Goal: Transaction & Acquisition: Purchase product/service

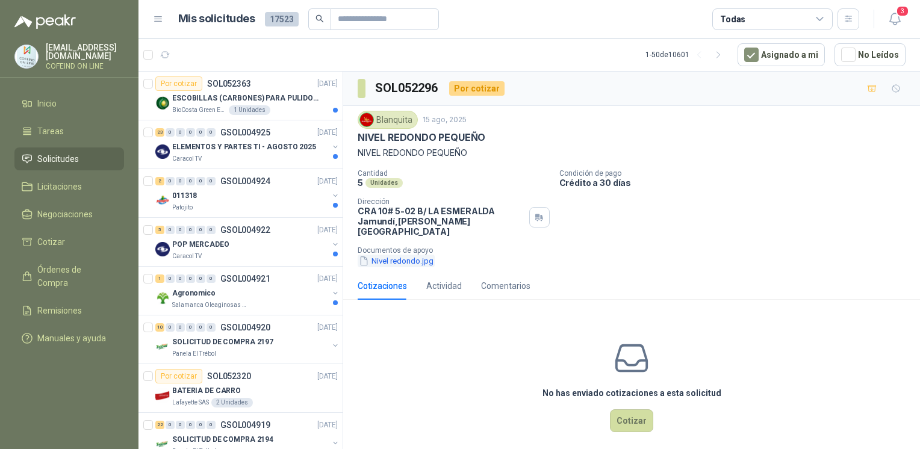
click at [385, 255] on button "Nivel redondo.jpg" at bounding box center [396, 261] width 77 height 13
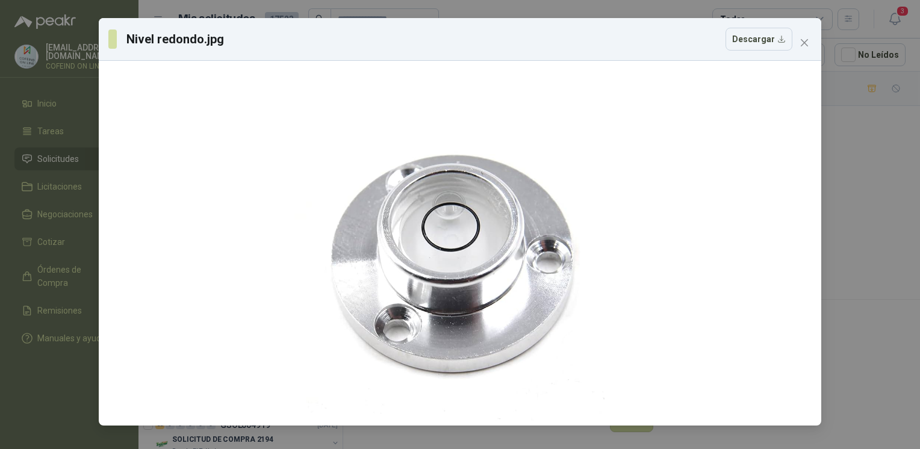
click at [838, 261] on div "Nivel redondo.jpg Descargar" at bounding box center [460, 224] width 920 height 449
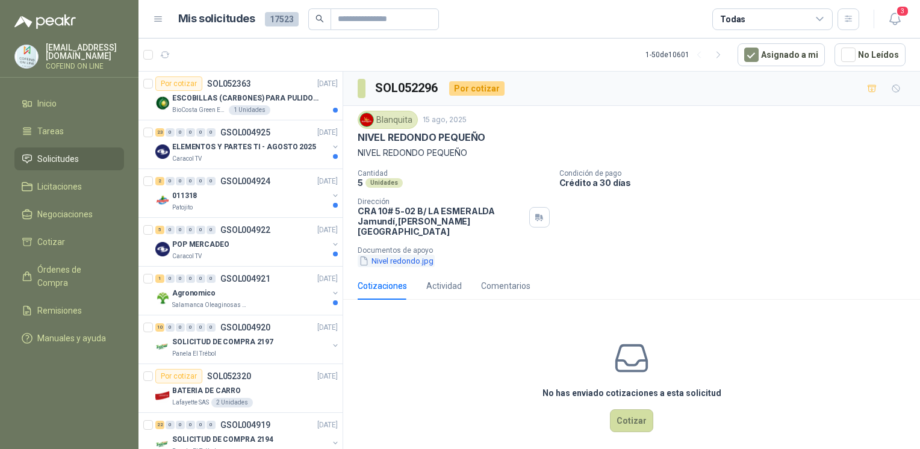
click at [417, 255] on button "Nivel redondo.jpg" at bounding box center [396, 261] width 77 height 13
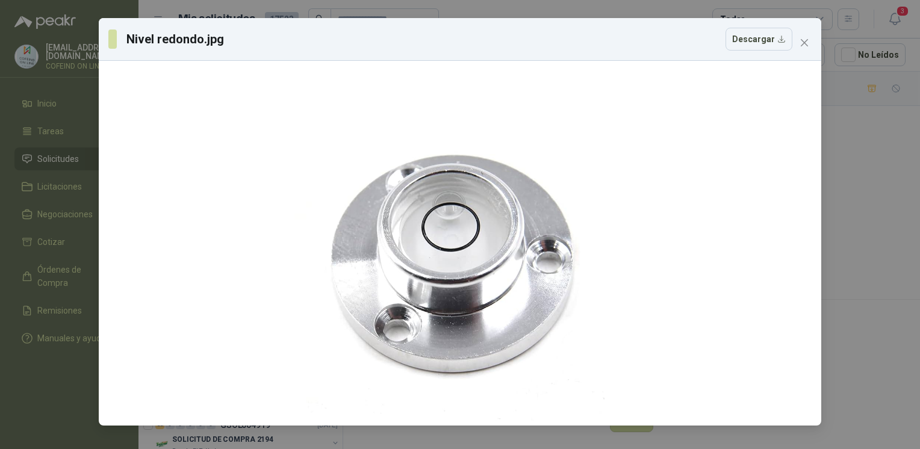
click at [878, 192] on div "Nivel redondo.jpg Descargar" at bounding box center [460, 224] width 920 height 449
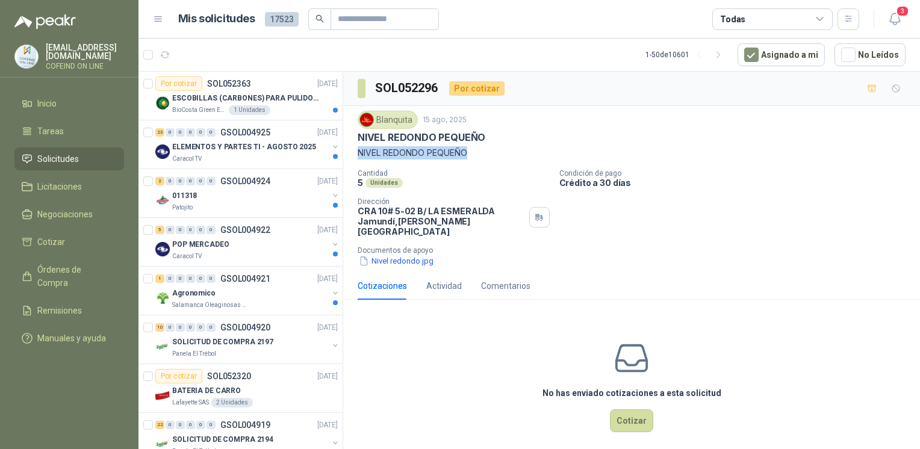
drag, startPoint x: 370, startPoint y: 153, endPoint x: 357, endPoint y: 153, distance: 13.9
click at [357, 153] on div "Blanquita [DATE] NIVEL REDONDO PEQUEÑO NIVEL REDONDO PEQUEÑO Cantidad 5 Unidade…" at bounding box center [631, 189] width 577 height 166
copy p "NIVEL REDONDO PEQUEÑO"
click at [400, 255] on button "Nivel redondo.jpg" at bounding box center [396, 261] width 77 height 13
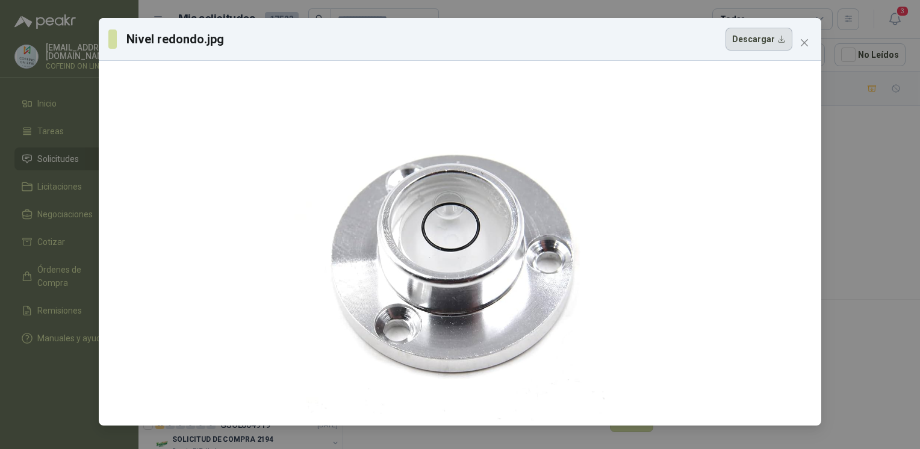
click at [744, 40] on button "Descargar" at bounding box center [759, 39] width 67 height 23
click at [873, 214] on div "Nivel redondo.jpg Descargar" at bounding box center [460, 224] width 920 height 449
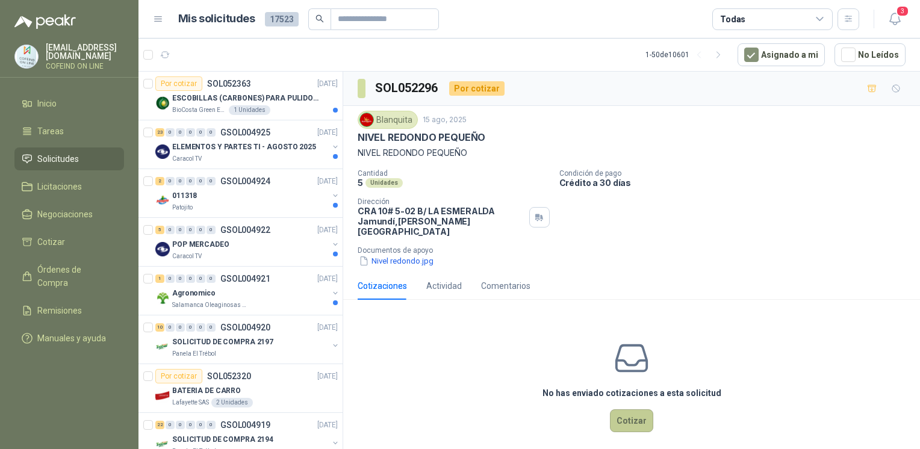
click at [644, 411] on button "Cotizar" at bounding box center [631, 421] width 43 height 23
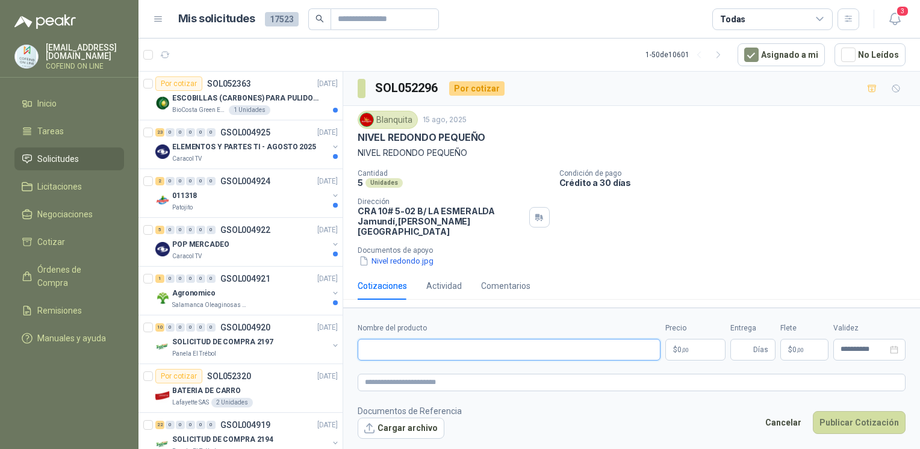
click at [443, 346] on input "Nombre del producto" at bounding box center [509, 350] width 303 height 22
paste input "**********"
drag, startPoint x: 655, startPoint y: 341, endPoint x: 544, endPoint y: 413, distance: 132.0
click at [544, 413] on form "**********" at bounding box center [631, 381] width 577 height 146
type input "**********"
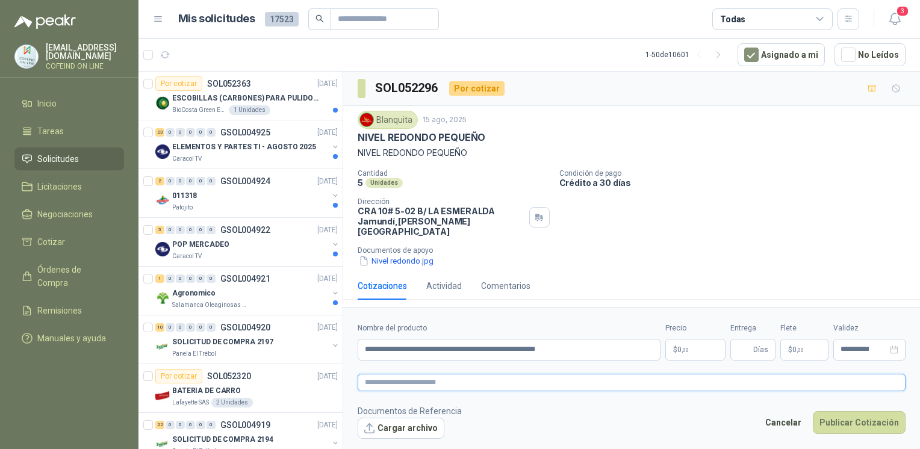
click at [512, 374] on textarea at bounding box center [632, 382] width 548 height 17
paste textarea "**********"
type textarea "**********"
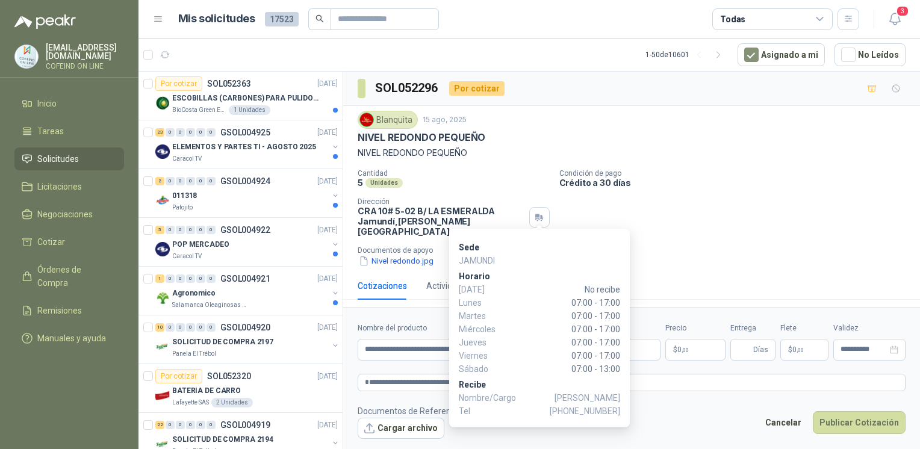
drag, startPoint x: 550, startPoint y: 396, endPoint x: 620, endPoint y: 397, distance: 69.9
click at [620, 397] on div "Sede [PERSON_NAME][DATE] No recibe [DATE] 07:00 - 17:00 [DATE] 07:00 - 17:00 [D…" at bounding box center [539, 328] width 181 height 199
click at [619, 399] on div "Sede [PERSON_NAME][DATE] No recibe [DATE] 07:00 - 17:00 [DATE] 07:00 - 17:00 [D…" at bounding box center [539, 328] width 181 height 199
copy p "[PERSON_NAME]"
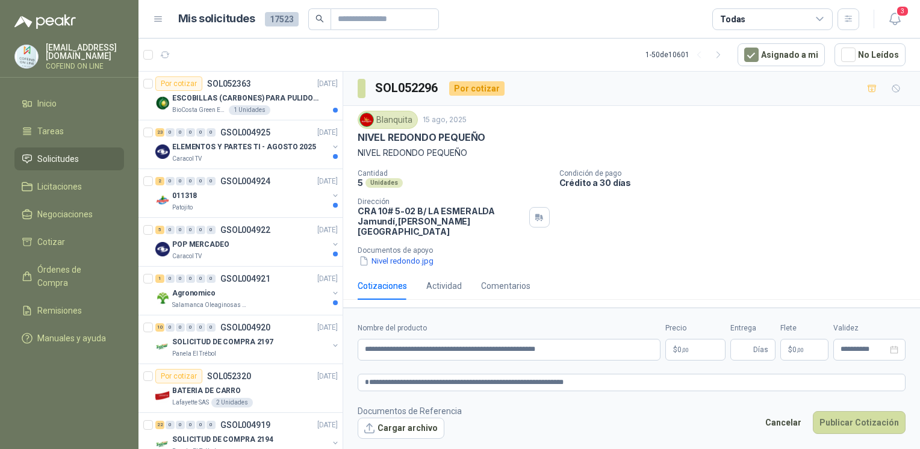
drag, startPoint x: 573, startPoint y: 409, endPoint x: 607, endPoint y: 387, distance: 40.6
click at [607, 387] on body "[EMAIL_ADDRESS][DOMAIN_NAME] COFEIND ON LINE Inicio Tareas Solicitudes Licitaci…" at bounding box center [460, 224] width 920 height 449
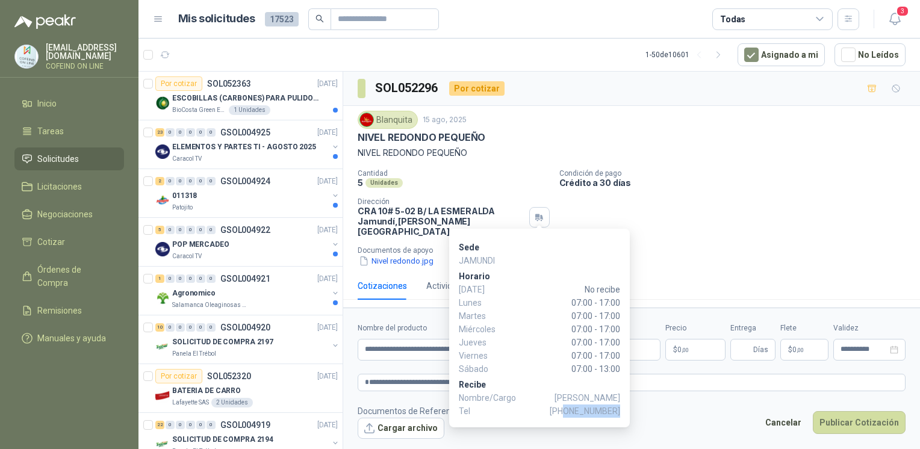
drag, startPoint x: 571, startPoint y: 416, endPoint x: 619, endPoint y: 417, distance: 48.2
click at [619, 417] on span "[PHONE_NUMBER]" at bounding box center [585, 411] width 70 height 13
copy span "3012415810"
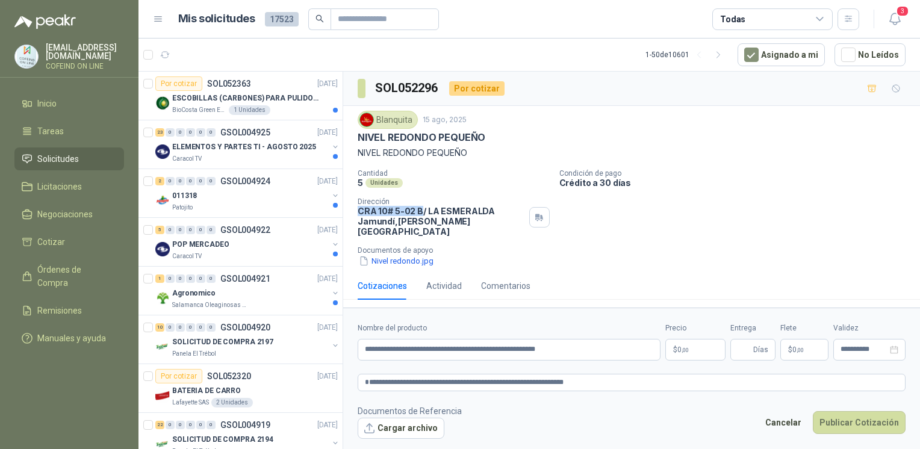
drag, startPoint x: 359, startPoint y: 208, endPoint x: 420, endPoint y: 212, distance: 61.0
click at [420, 212] on p "CRA 10# 5-02 B/ LA ESMERALDA Jamundí , [PERSON_NAME][GEOGRAPHIC_DATA]" at bounding box center [441, 221] width 167 height 31
click at [415, 213] on p "CRA 10# 5-02 B/ LA ESMERALDA Jamundí , [PERSON_NAME][GEOGRAPHIC_DATA]" at bounding box center [441, 221] width 167 height 31
click at [414, 213] on p "CRA 10# 5-02 B/ LA ESMERALDA Jamundí , [PERSON_NAME][GEOGRAPHIC_DATA]" at bounding box center [441, 221] width 167 height 31
drag, startPoint x: 414, startPoint y: 213, endPoint x: 360, endPoint y: 214, distance: 54.2
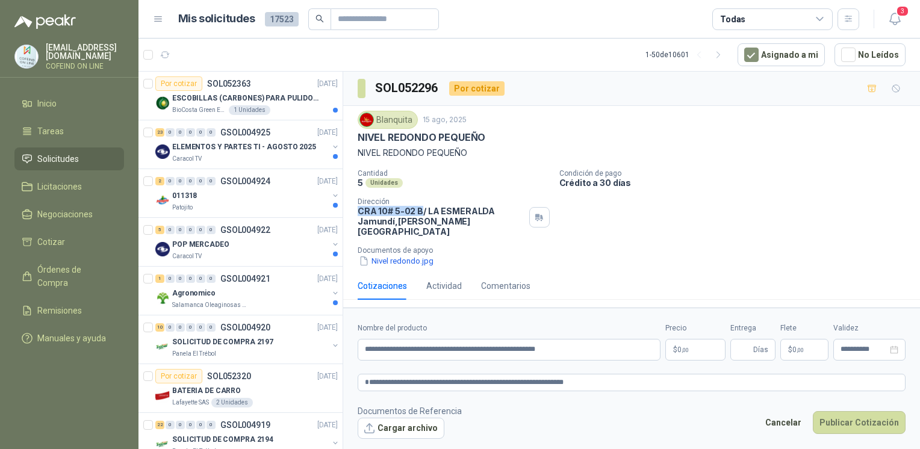
click at [360, 214] on p "CRA 10# 5-02 B/ LA ESMERALDA Jamundí , [PERSON_NAME][GEOGRAPHIC_DATA]" at bounding box center [441, 221] width 167 height 31
click at [405, 418] on button "Cargar archivo" at bounding box center [401, 429] width 87 height 22
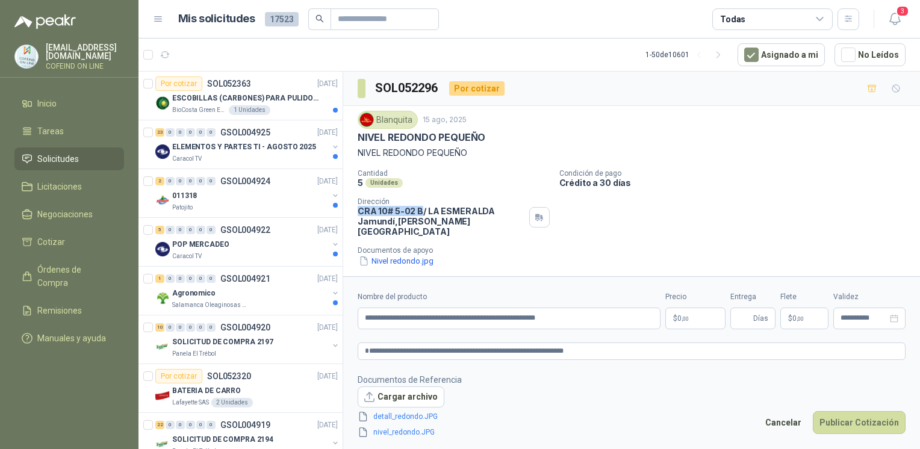
click at [679, 316] on body "[EMAIL_ADDRESS][DOMAIN_NAME] COFEIND ON LINE Inicio Tareas Solicitudes Licitaci…" at bounding box center [460, 224] width 920 height 449
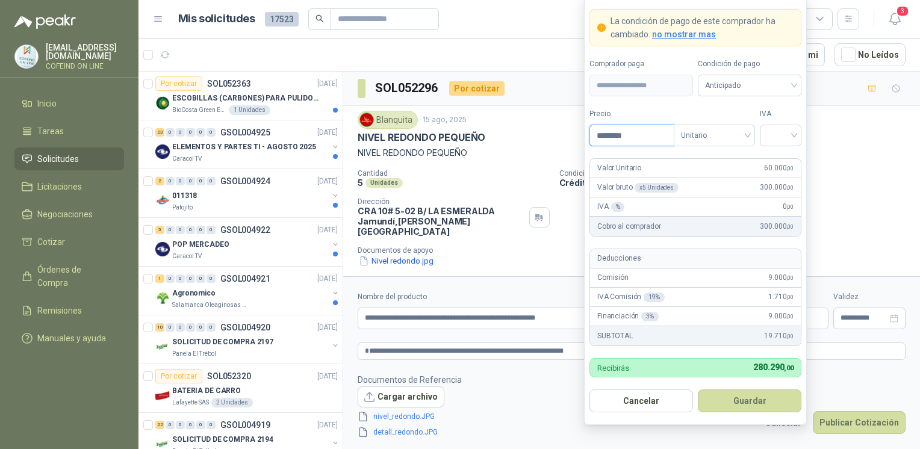
type input "********"
click at [779, 147] on form "**********" at bounding box center [695, 210] width 223 height 429
click at [779, 146] on span at bounding box center [780, 135] width 27 height 20
click at [776, 210] on div "5 0 19% 5% 0%" at bounding box center [781, 180] width 42 height 63
click at [775, 203] on div "0%" at bounding box center [781, 199] width 22 height 13
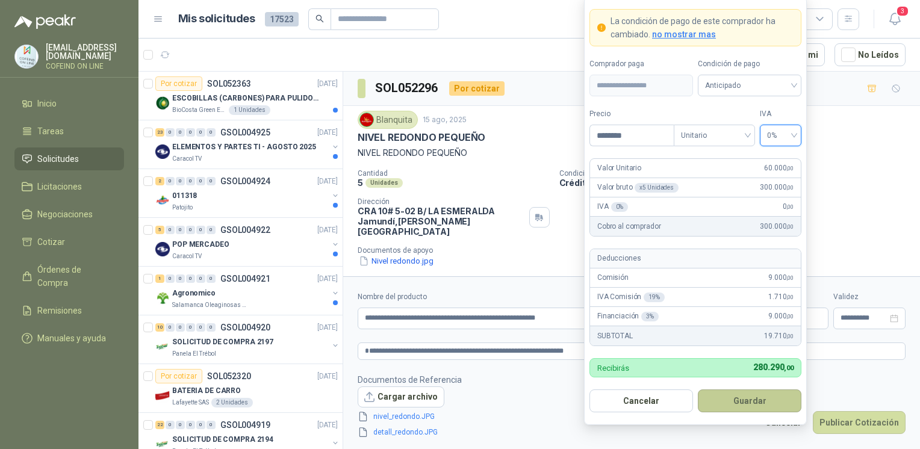
click at [734, 410] on button "Guardar" at bounding box center [750, 401] width 104 height 23
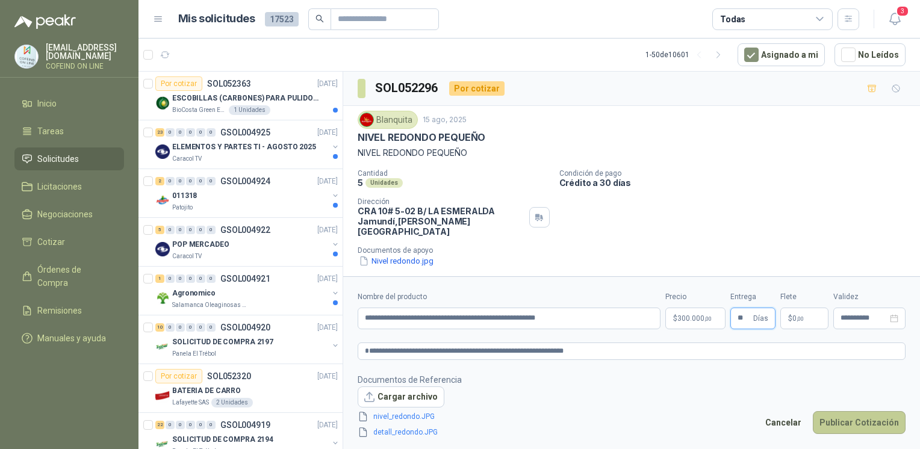
type input "**"
click at [827, 419] on button "Publicar Cotización" at bounding box center [859, 422] width 93 height 23
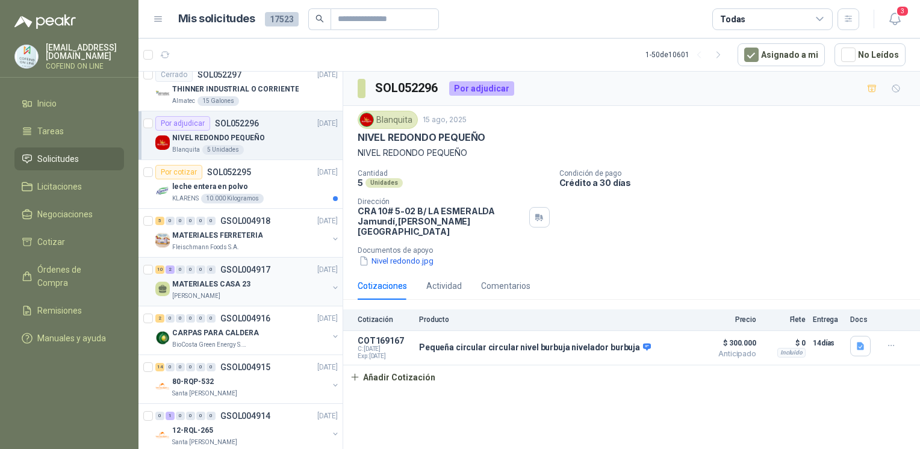
scroll to position [401, 0]
click at [205, 256] on div "10 2 0 0 0 0 GSOL004917 [DATE] MATERIALES CASA 23 [PERSON_NAME]" at bounding box center [241, 280] width 204 height 49
click at [193, 242] on p "Fleischmann Foods S.A." at bounding box center [205, 246] width 67 height 10
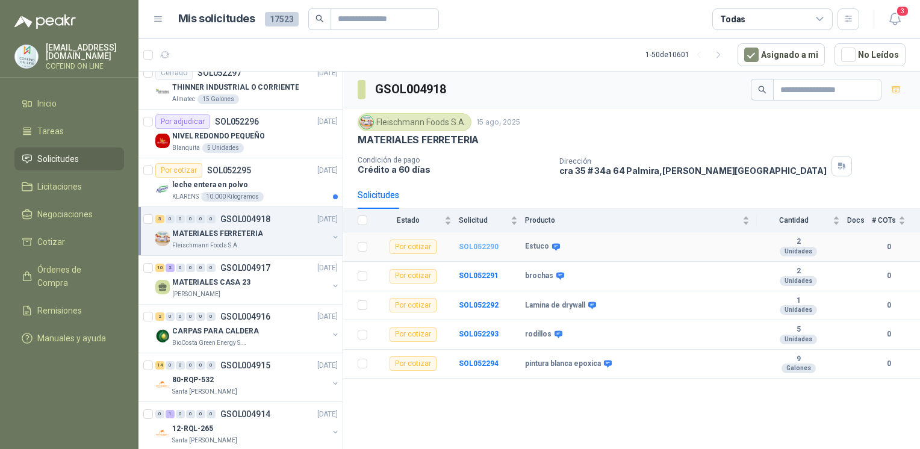
click at [475, 247] on b "SOL052290" at bounding box center [479, 247] width 40 height 8
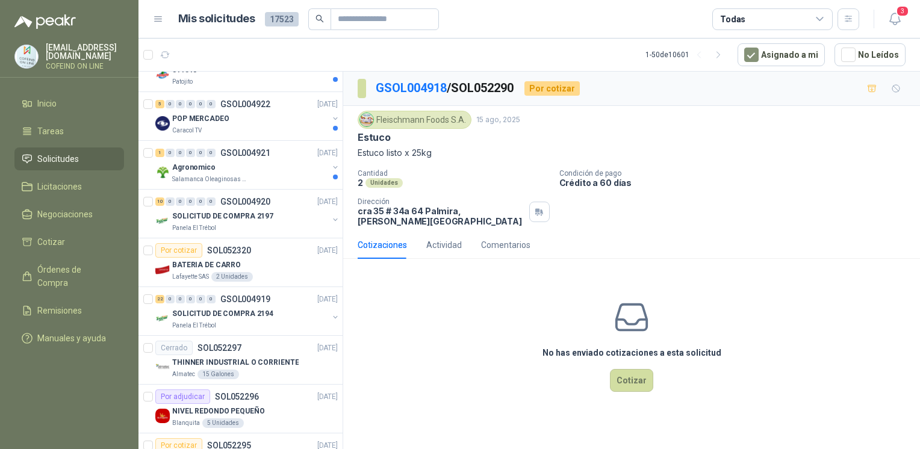
scroll to position [111, 0]
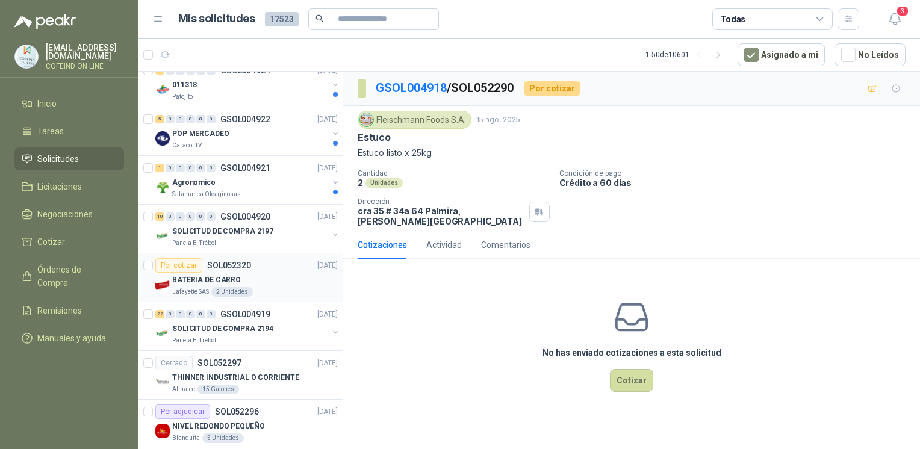
click at [258, 273] on div "BATERIA DE CARRO" at bounding box center [255, 280] width 166 height 14
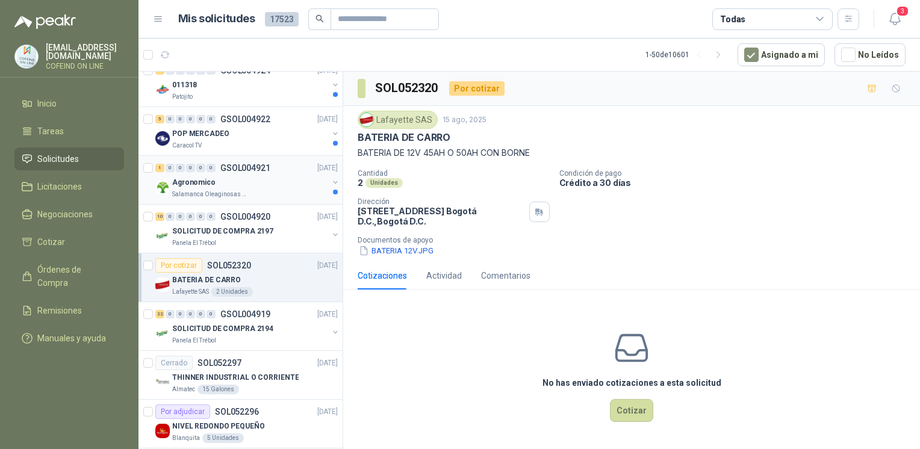
click at [241, 194] on p "Salamanca Oleaginosas SAS" at bounding box center [210, 195] width 76 height 10
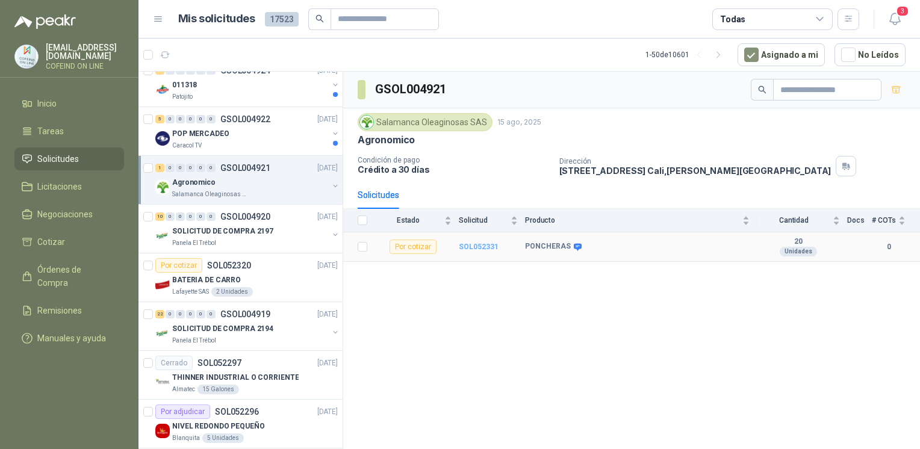
click at [472, 244] on b "SOL052331" at bounding box center [479, 247] width 40 height 8
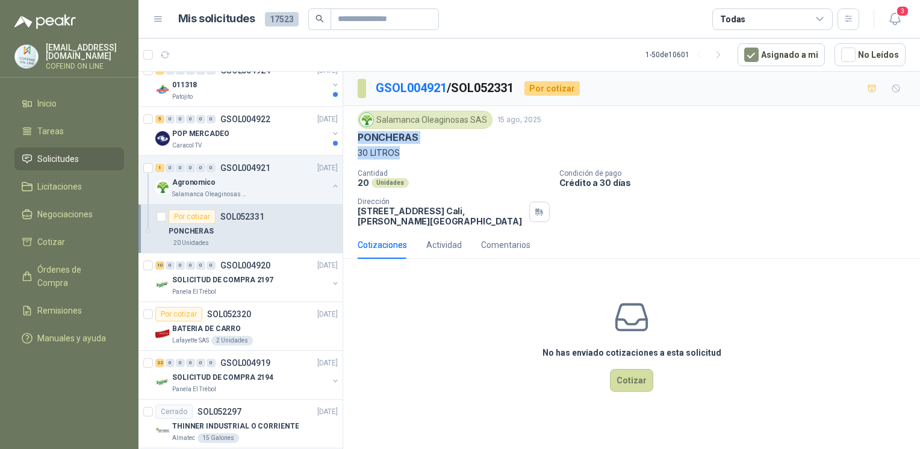
drag, startPoint x: 398, startPoint y: 155, endPoint x: 353, endPoint y: 136, distance: 49.1
click at [353, 136] on div "Salamanca Oleaginosas SAS [DATE] PONCHERAS 30 LITROS Cantidad 20 Unidades Condi…" at bounding box center [631, 168] width 577 height 125
copy div "PONCHERAS 30 LITROS"
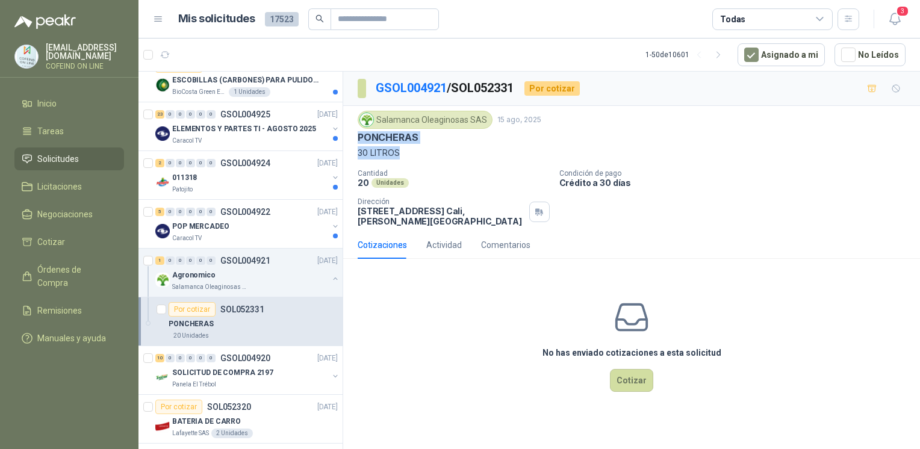
scroll to position [18, 0]
click at [185, 186] on p "Patojito" at bounding box center [182, 190] width 20 height 10
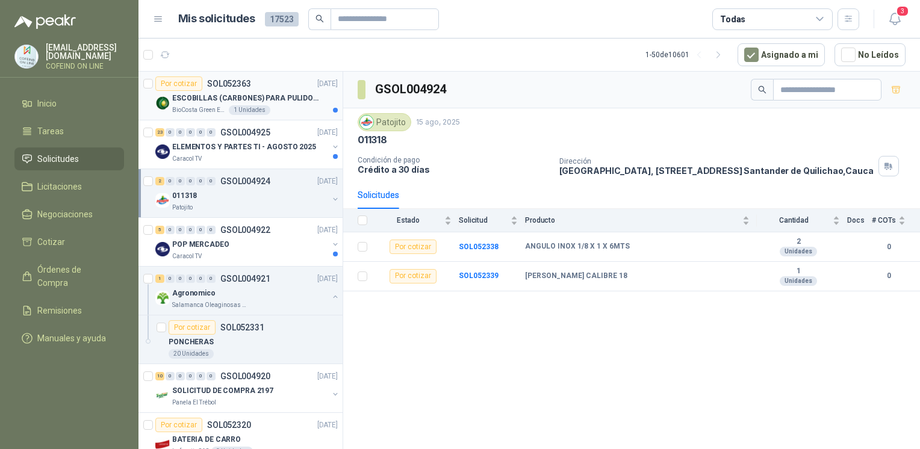
click at [196, 94] on p "ESCOBILLAS (CARBONES) PARA PULIDORA DEWALT" at bounding box center [247, 98] width 150 height 11
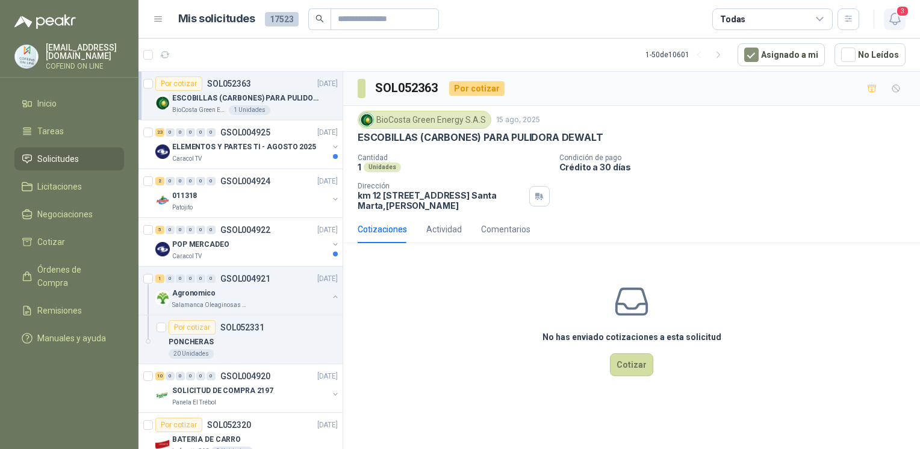
click at [895, 17] on icon "button" at bounding box center [895, 18] width 15 height 15
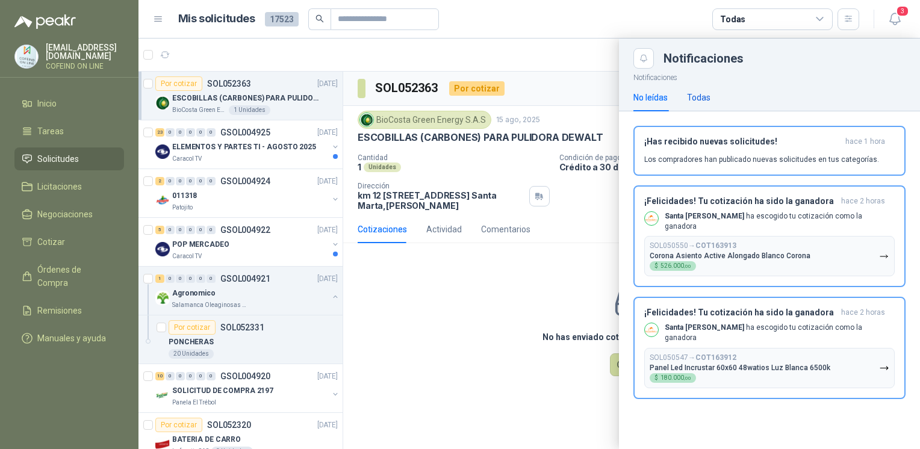
click at [703, 102] on div "Todas" at bounding box center [698, 97] width 23 height 13
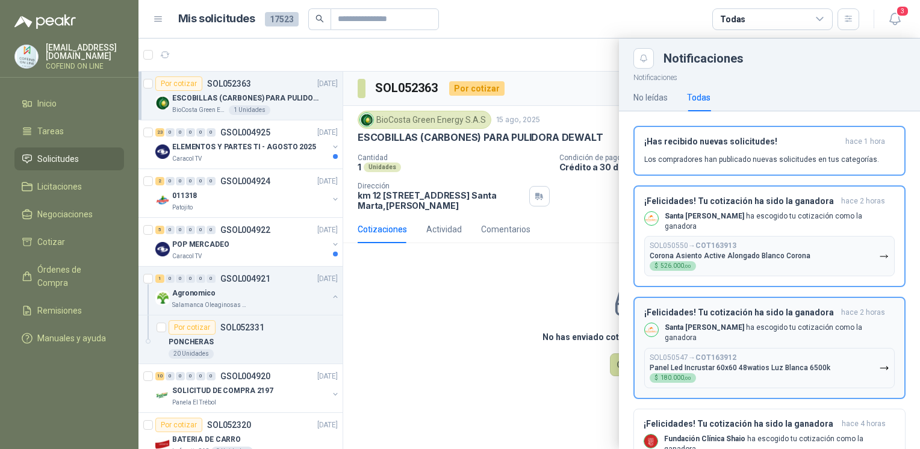
click at [727, 314] on div "¡Felicidades! Tu cotización ha sido la ganadora hace 2 horas Santa [PERSON_NAME…" at bounding box center [769, 348] width 251 height 81
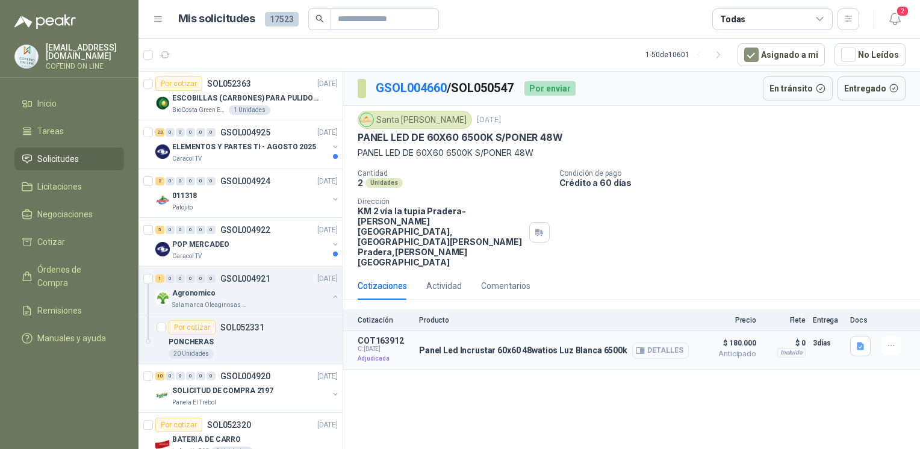
click at [660, 343] on button "Detalles" at bounding box center [660, 351] width 57 height 16
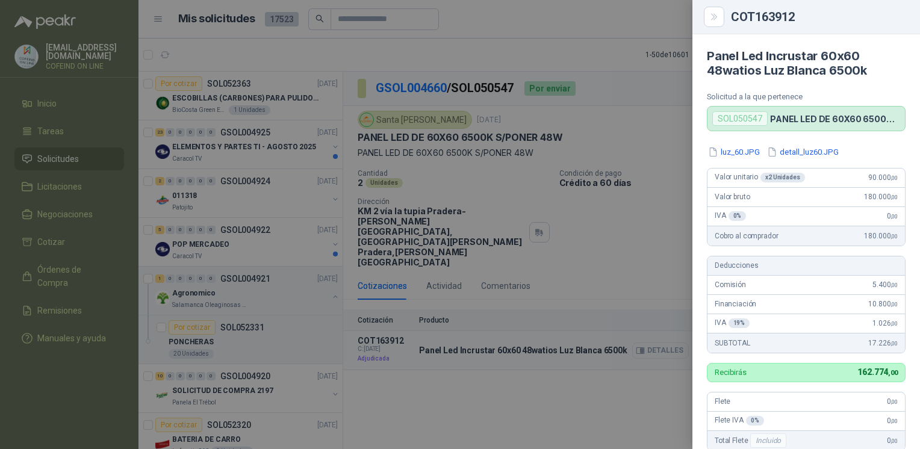
click at [660, 322] on div at bounding box center [460, 224] width 920 height 449
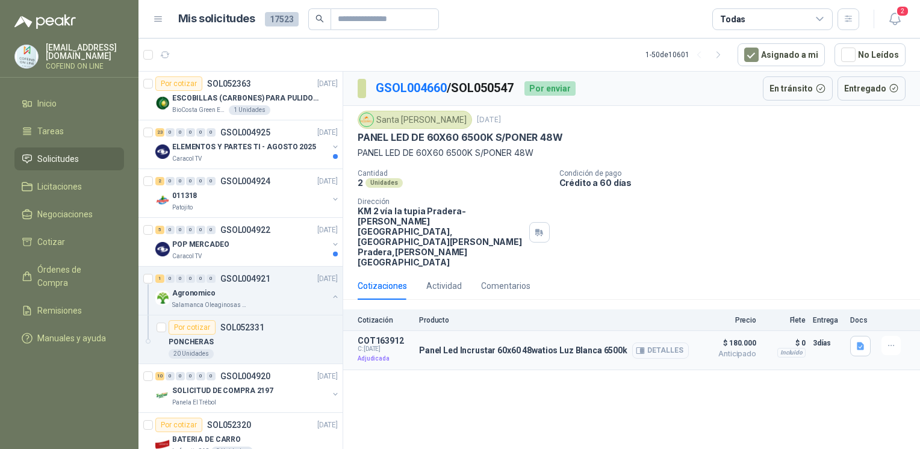
click at [660, 343] on button "Detalles" at bounding box center [660, 351] width 57 height 16
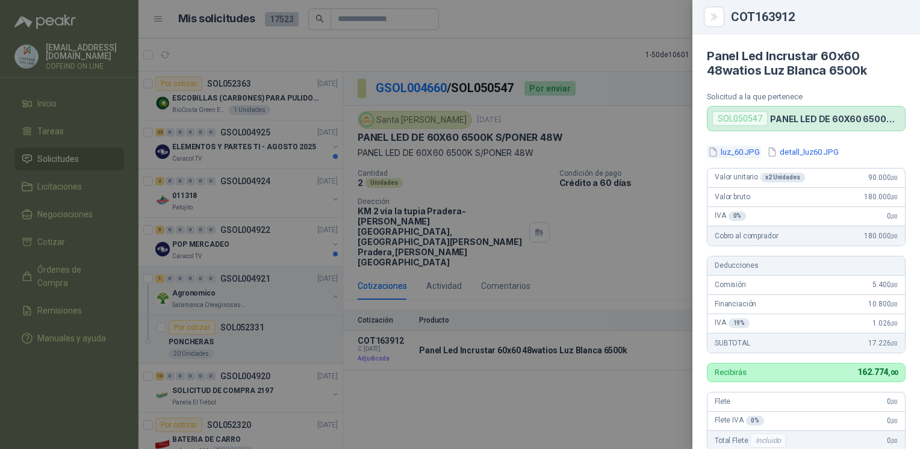
click at [726, 148] on button "luz_60.JPG" at bounding box center [734, 152] width 54 height 13
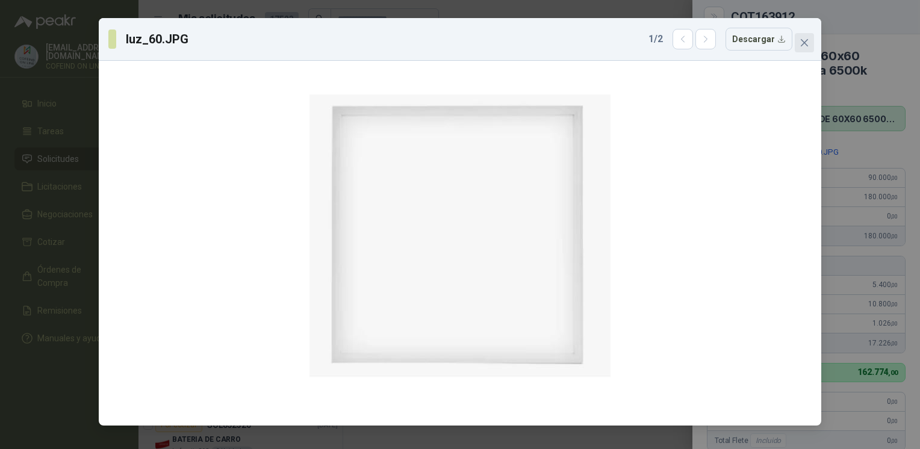
click at [803, 47] on icon "close" at bounding box center [805, 43] width 10 height 10
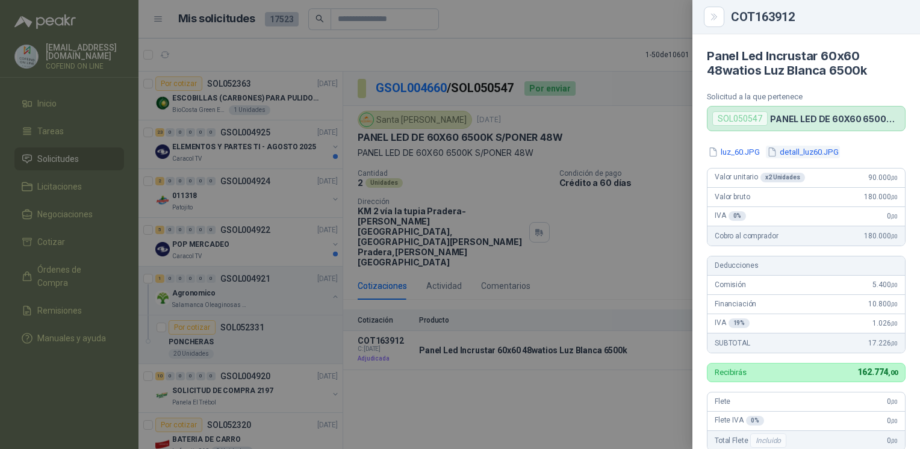
click at [812, 152] on button "detall_luz60.JPG" at bounding box center [803, 152] width 74 height 13
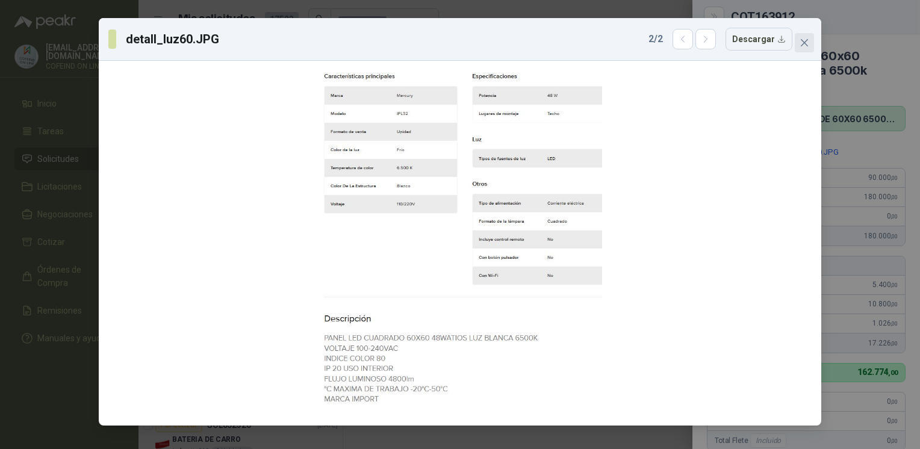
click at [808, 37] on button "Close" at bounding box center [804, 42] width 19 height 19
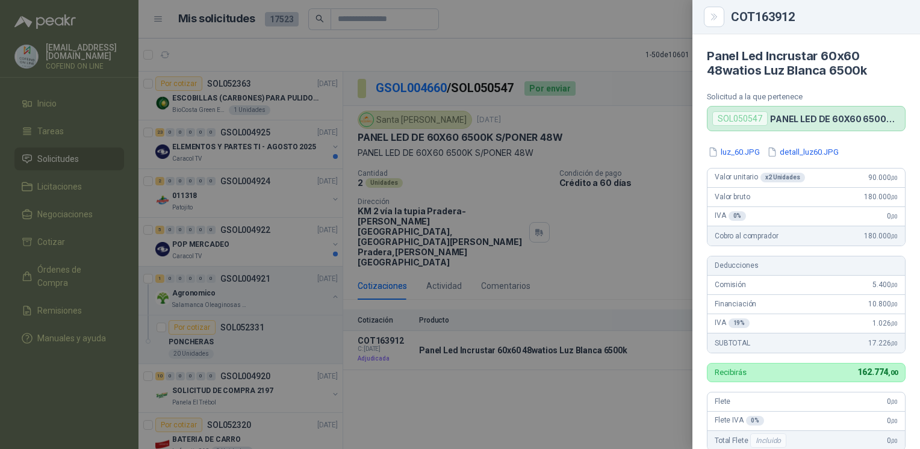
click at [652, 134] on div at bounding box center [460, 224] width 920 height 449
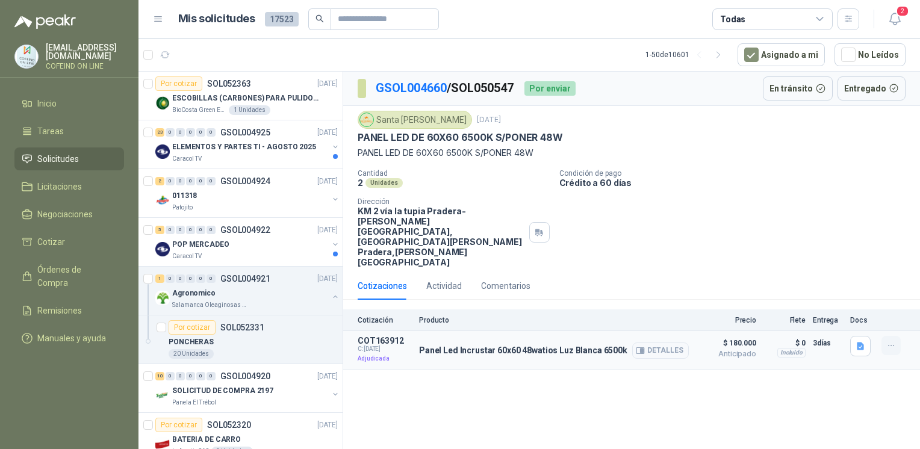
click at [889, 341] on icon "button" at bounding box center [891, 346] width 10 height 10
click at [670, 343] on button "Detalles" at bounding box center [660, 351] width 57 height 16
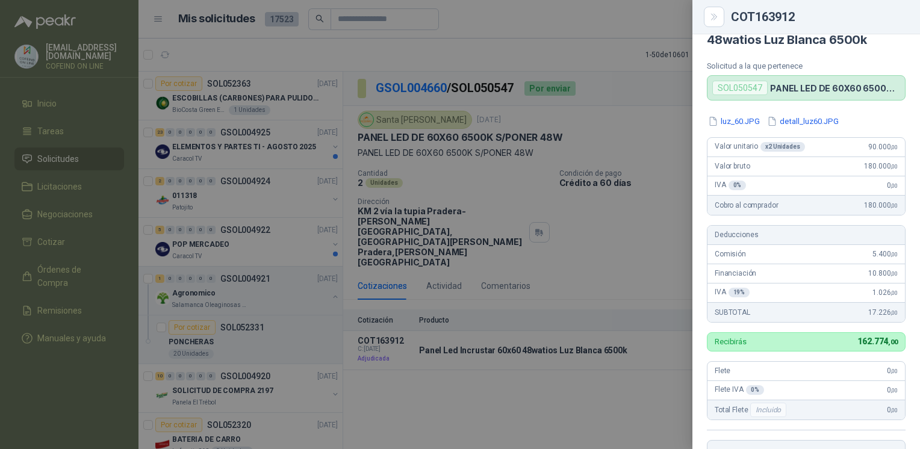
scroll to position [22, 0]
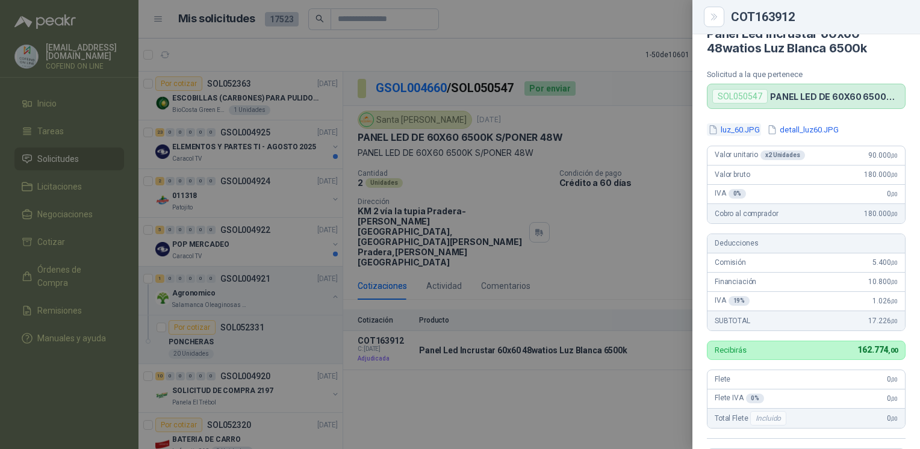
click at [740, 131] on button "luz_60.JPG" at bounding box center [734, 129] width 54 height 13
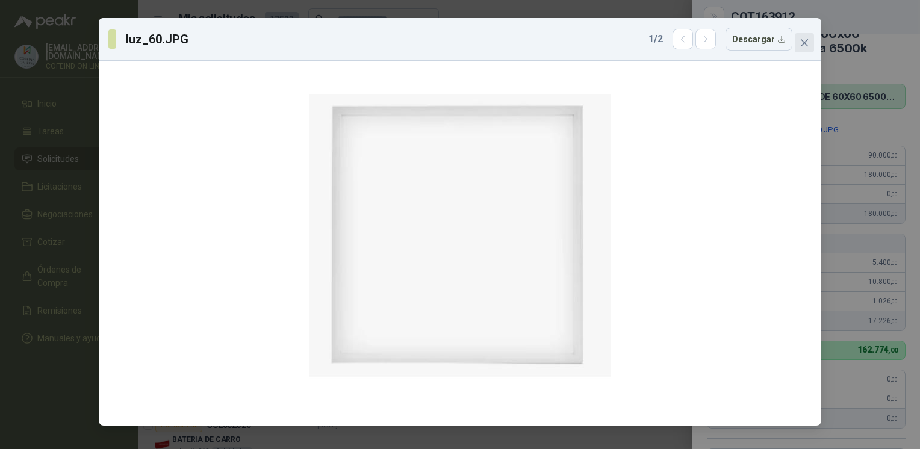
click at [809, 45] on span "Close" at bounding box center [804, 43] width 19 height 10
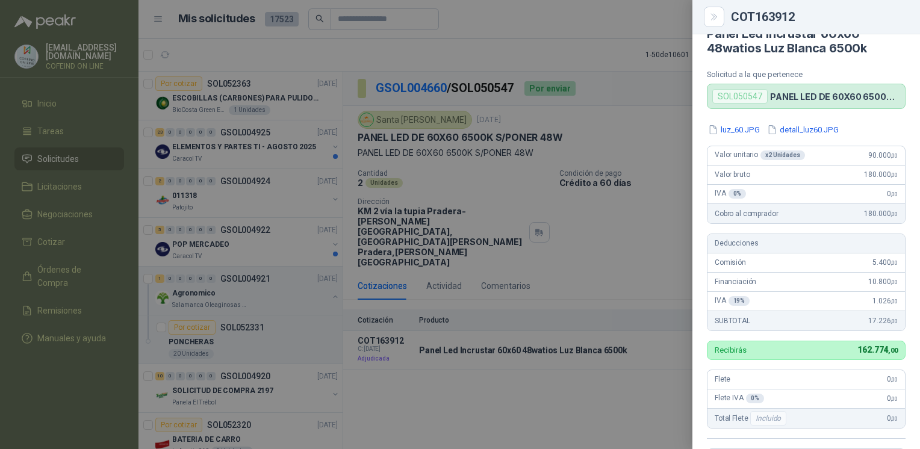
click at [814, 128] on button "detall_luz60.JPG" at bounding box center [803, 129] width 74 height 13
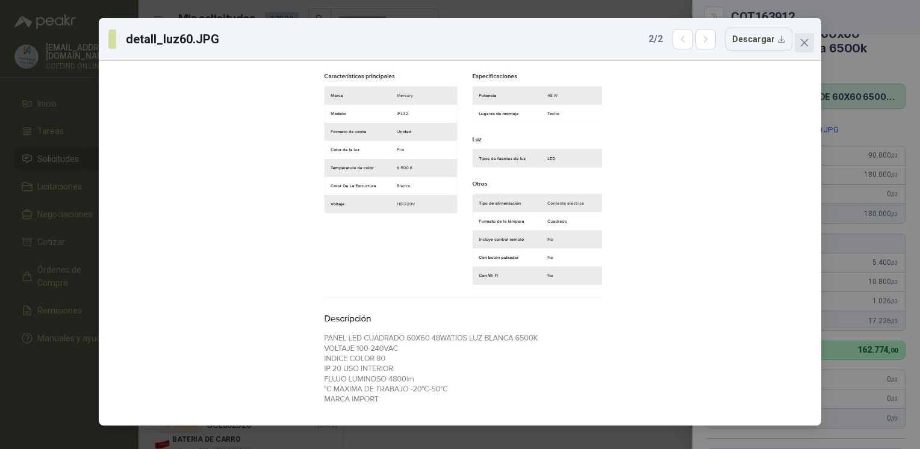
click at [803, 42] on icon "close" at bounding box center [804, 42] width 7 height 7
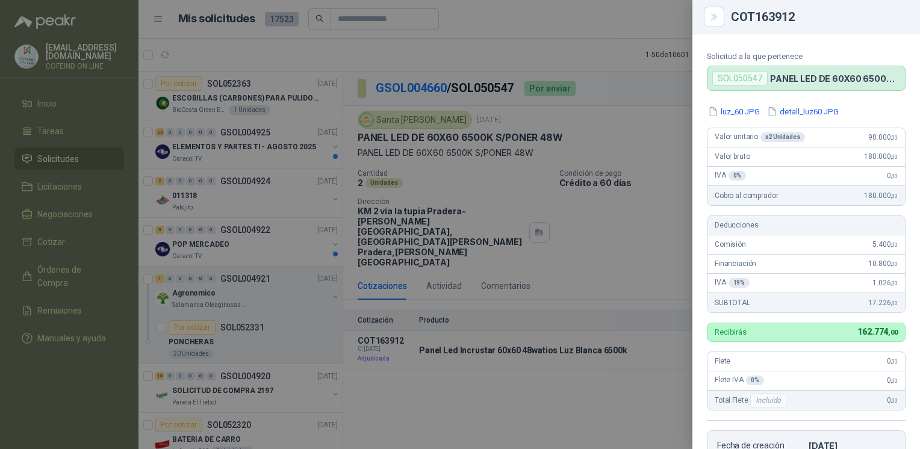
scroll to position [41, 0]
click at [591, 405] on div at bounding box center [460, 224] width 920 height 449
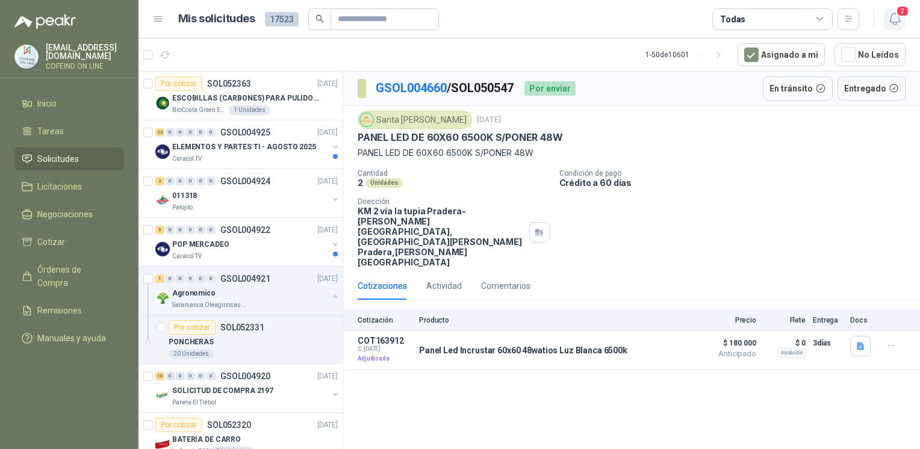
click at [897, 20] on icon "button" at bounding box center [895, 18] width 15 height 15
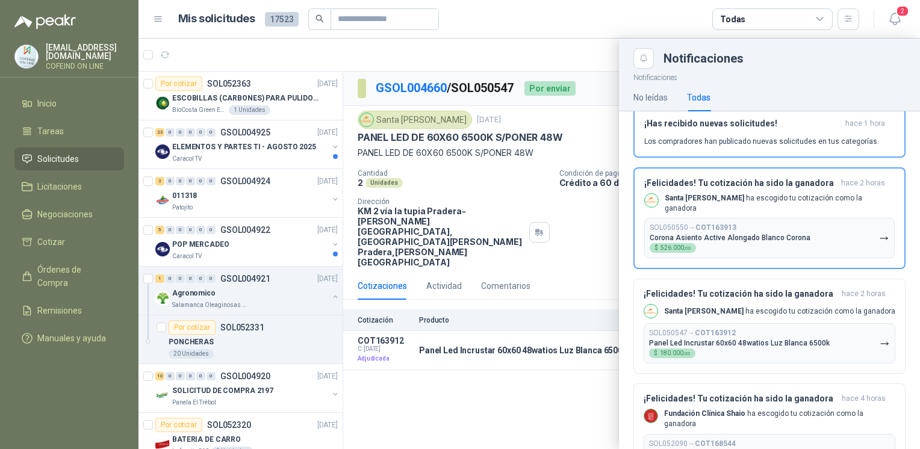
scroll to position [15, 0]
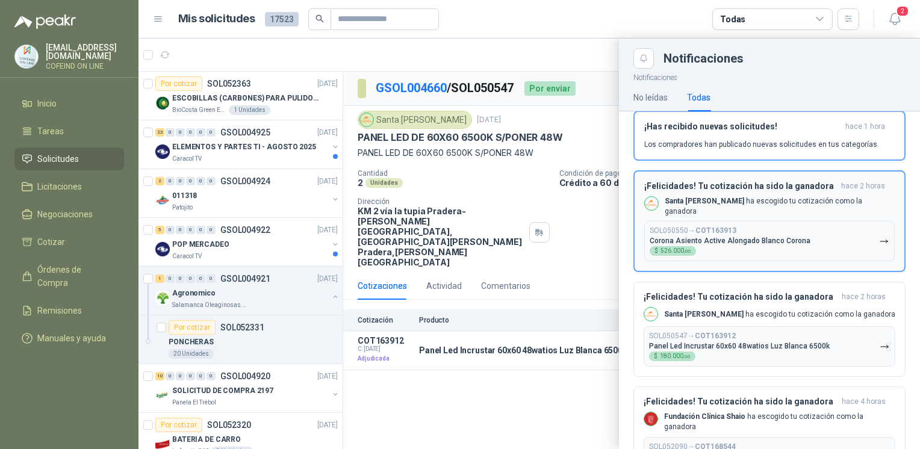
click at [778, 244] on div "SOL050550 → COT163913 [GEOGRAPHIC_DATA] Active Alongado Blanco Corona $ 526.000…" at bounding box center [730, 241] width 161 height 30
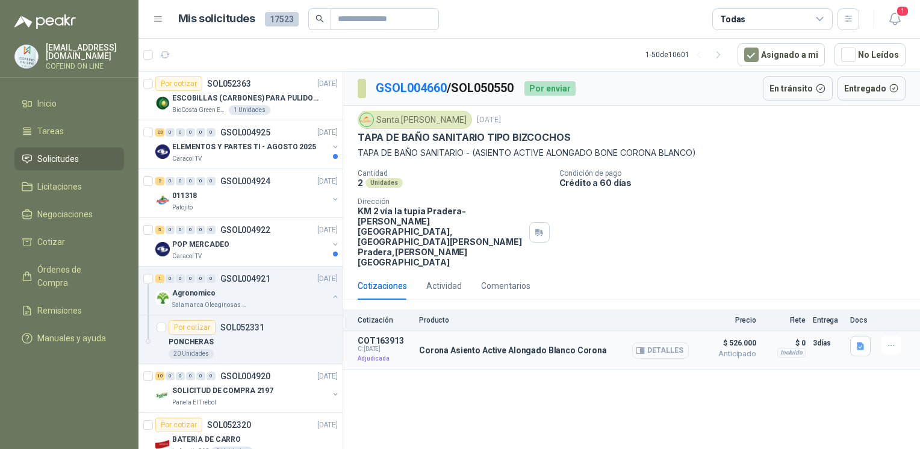
click at [684, 343] on button "Detalles" at bounding box center [660, 351] width 57 height 16
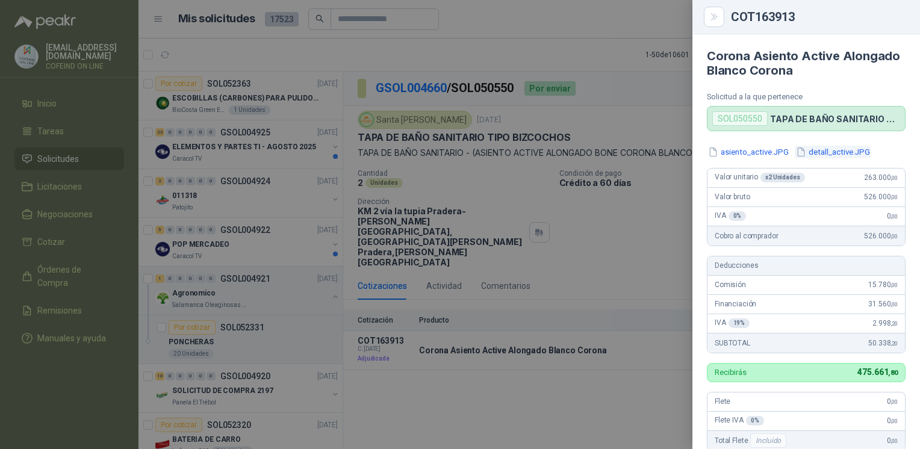
click at [841, 156] on button "detall_active.JPG" at bounding box center [833, 152] width 76 height 13
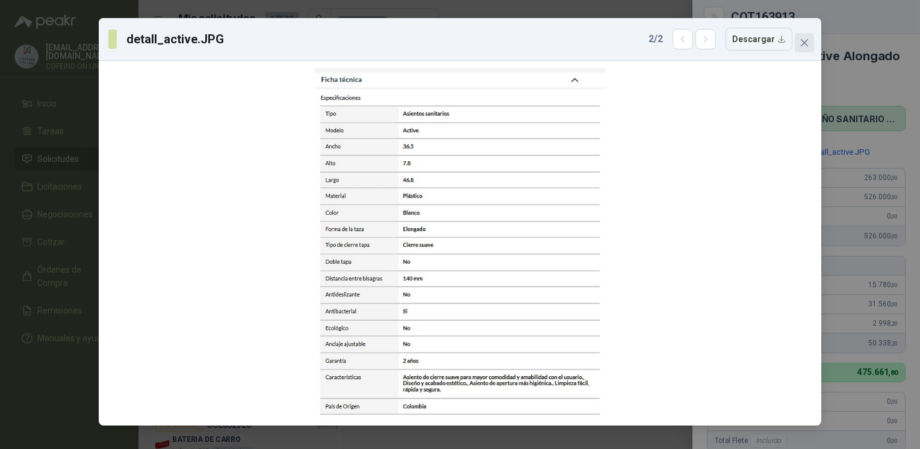
click at [805, 36] on button "Close" at bounding box center [804, 42] width 19 height 19
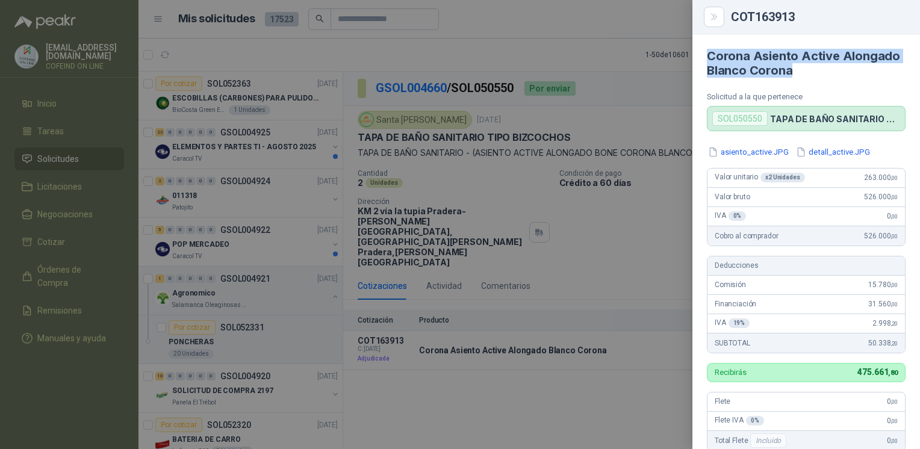
drag, startPoint x: 807, startPoint y: 72, endPoint x: 699, endPoint y: 54, distance: 109.9
click at [699, 54] on article "Corona Asiento Active Alongado Blanco Corona Solicitud a la que pertenece SOL05…" at bounding box center [807, 82] width 228 height 97
copy h4 "Corona Asiento Active Alongado Blanco Corona"
click at [583, 220] on div at bounding box center [460, 224] width 920 height 449
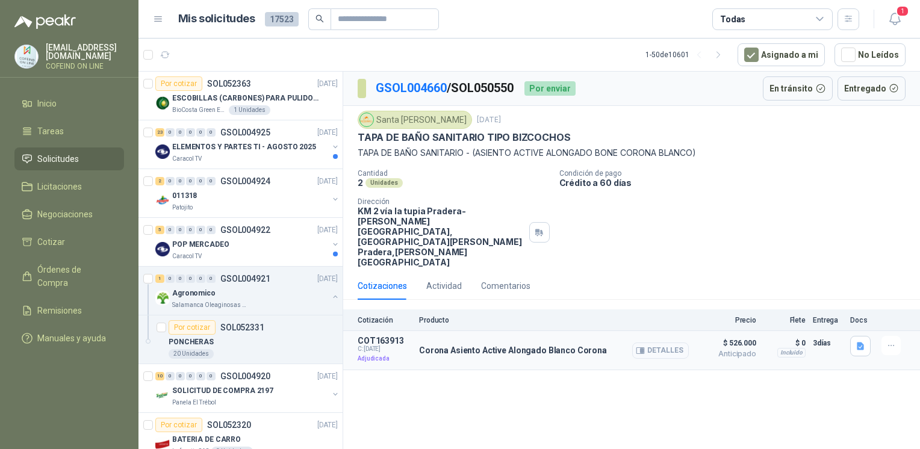
click at [677, 343] on button "Detalles" at bounding box center [660, 351] width 57 height 16
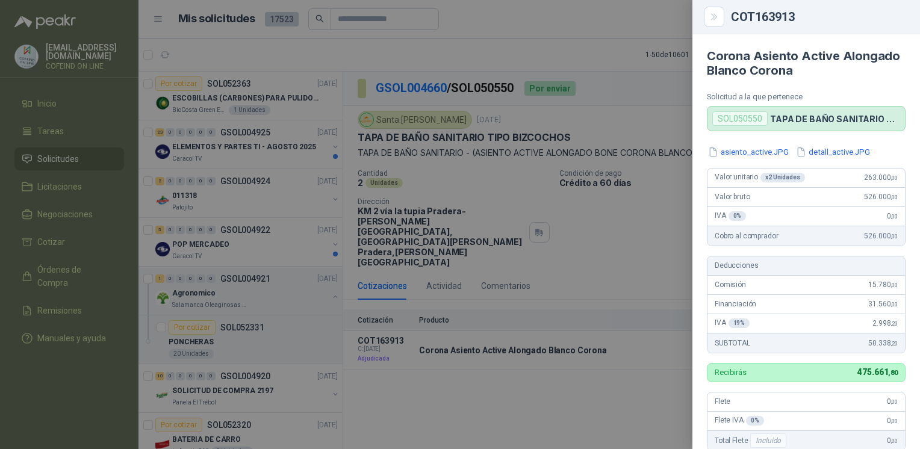
click at [537, 395] on div at bounding box center [460, 224] width 920 height 449
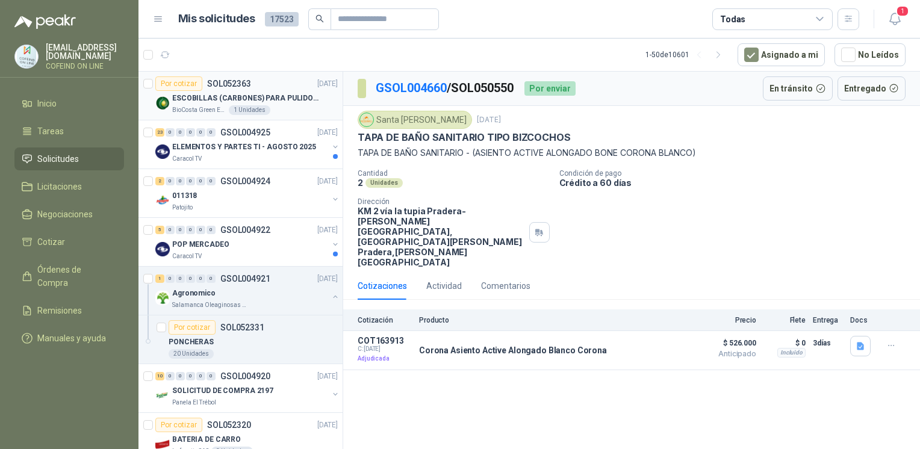
click at [231, 102] on p "ESCOBILLAS (CARBONES) PARA PULIDORA DEWALT" at bounding box center [247, 98] width 150 height 11
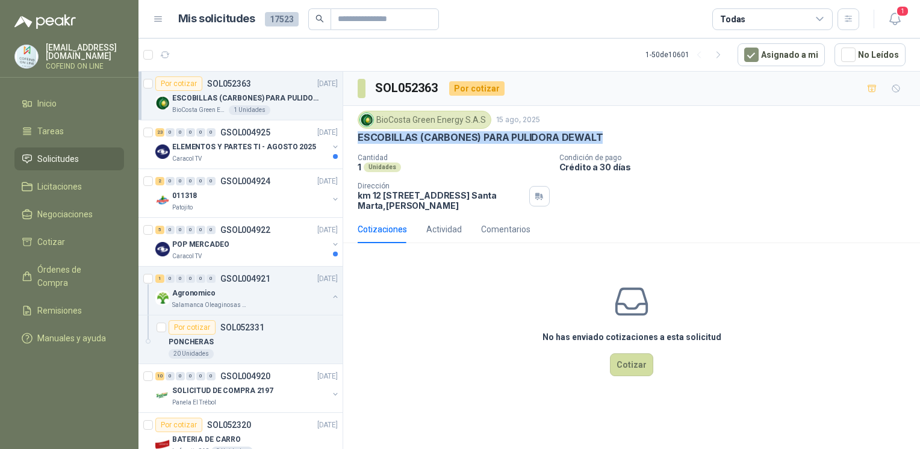
drag, startPoint x: 604, startPoint y: 136, endPoint x: 356, endPoint y: 144, distance: 248.2
click at [356, 144] on div "BioCosta [PERSON_NAME] Energy S.A.S [DATE] ESCOBILLAS (CARBONES) PARA PULIDORA …" at bounding box center [631, 161] width 577 height 110
copy p "ESCOBILLAS (CARBONES) PARA PULIDORA DEWALT"
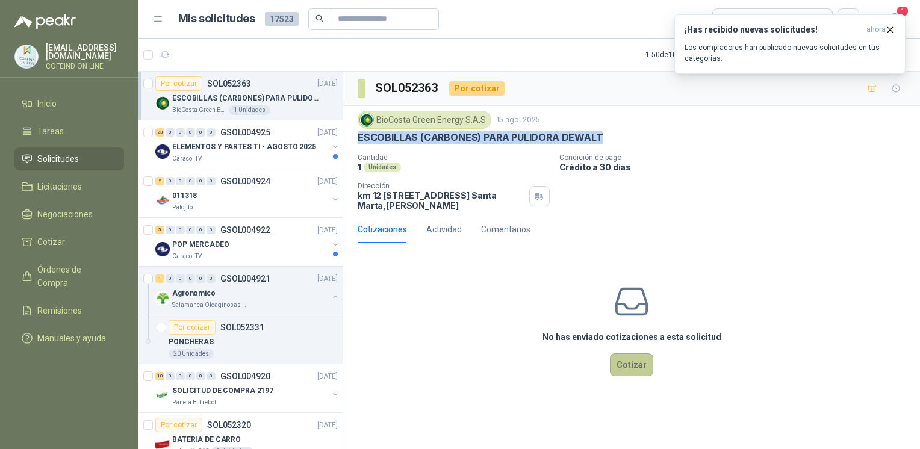
click at [626, 372] on button "Cotizar" at bounding box center [631, 365] width 43 height 23
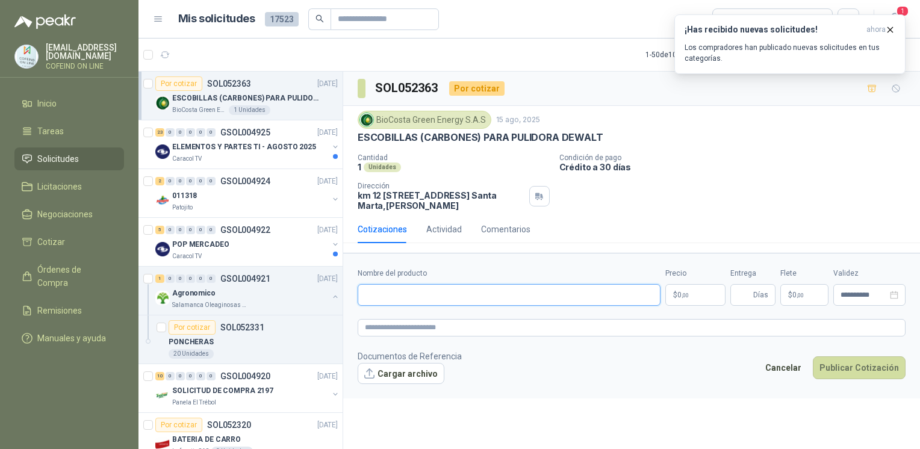
click at [497, 297] on input "Nombre del producto" at bounding box center [509, 295] width 303 height 22
paste input "**********"
drag, startPoint x: 395, startPoint y: 252, endPoint x: 295, endPoint y: 261, distance: 100.3
click at [295, 261] on div "Por cotizar SOL052363 [DATE] ESCOBILLAS (CARBONES) PARA PULIDORA DEWALT BioCost…" at bounding box center [530, 262] width 782 height 382
paste input "text"
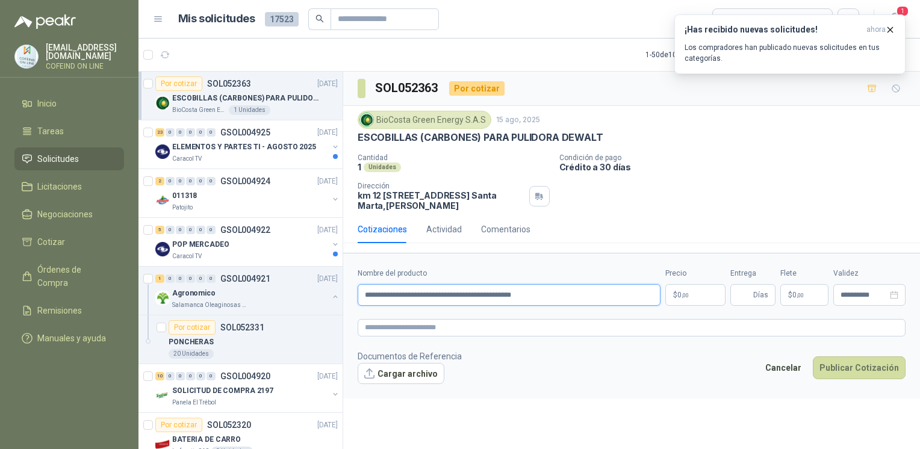
type input "**********"
click at [232, 145] on p "ELEMENTOS Y PARTES TI - AGOSTO 2025" at bounding box center [244, 147] width 144 height 11
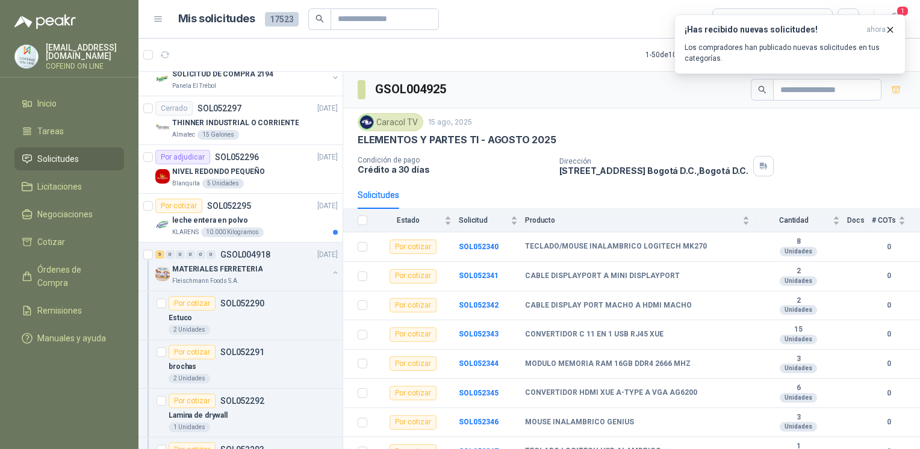
scroll to position [436, 0]
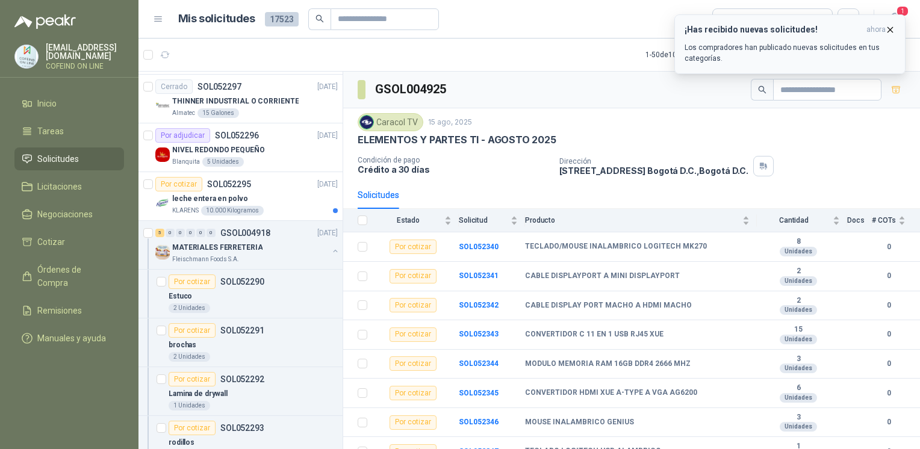
click at [892, 26] on icon "button" at bounding box center [890, 30] width 10 height 10
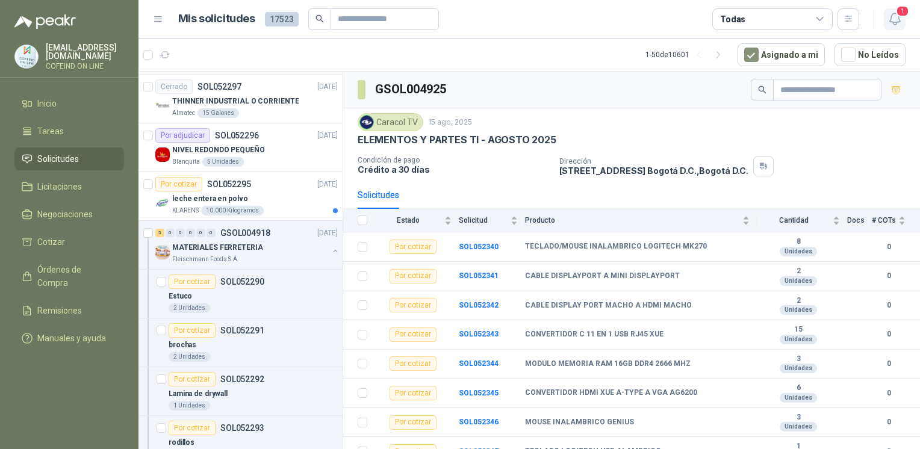
click at [896, 20] on icon "button" at bounding box center [895, 18] width 15 height 15
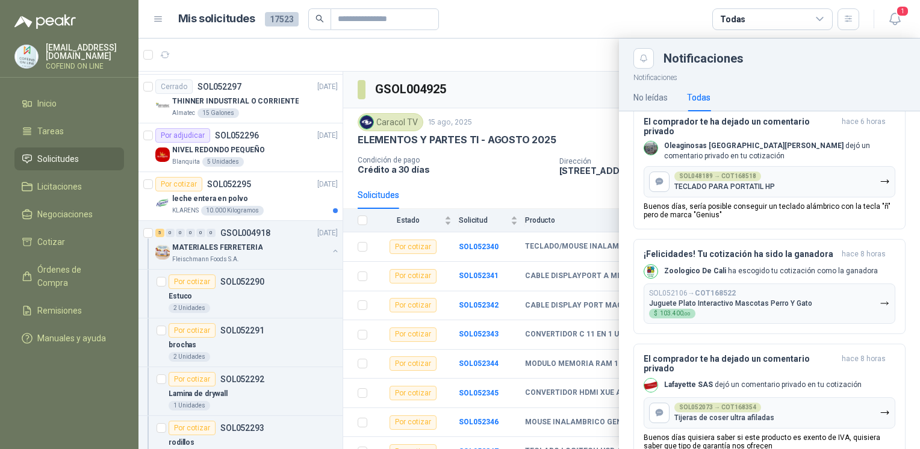
scroll to position [483, 0]
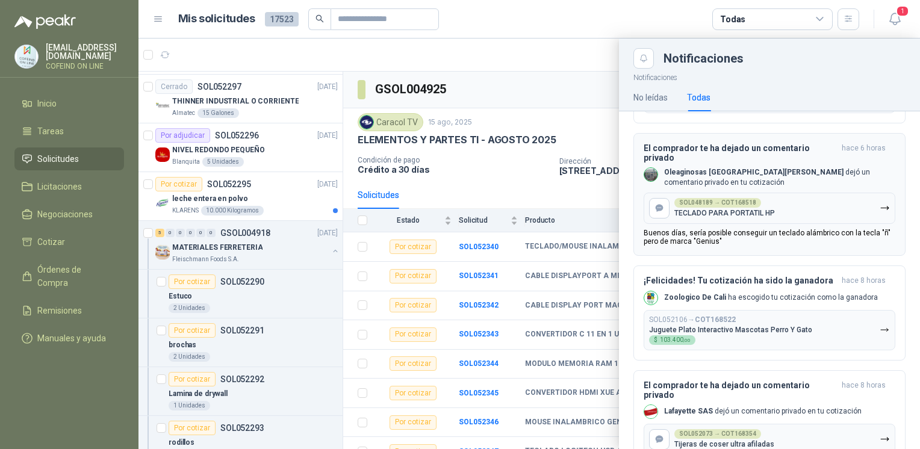
click at [743, 229] on p "Buenos días, sería posible conseguir un teclado alámbrico con la tecla "ñ" pero…" at bounding box center [770, 237] width 252 height 17
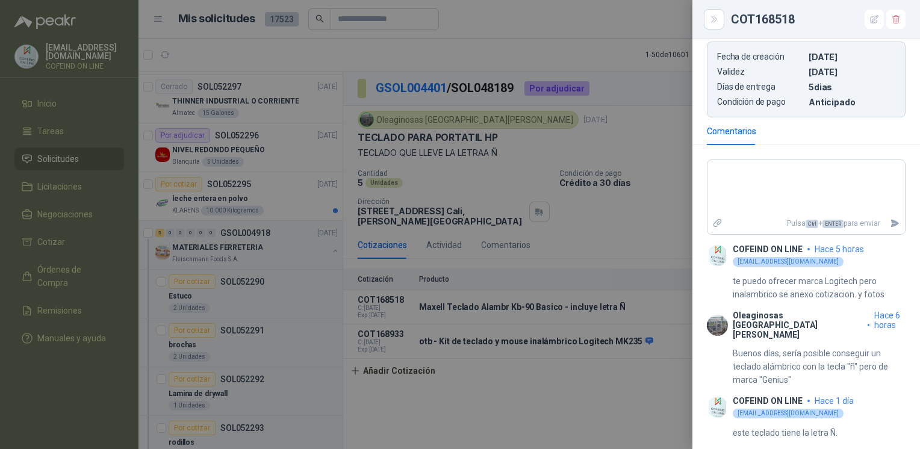
scroll to position [451, 0]
click at [614, 426] on div at bounding box center [460, 224] width 920 height 449
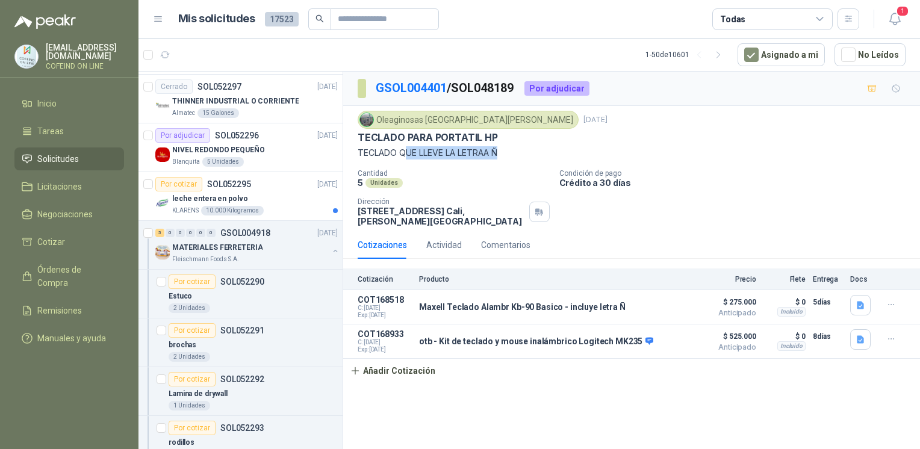
drag, startPoint x: 508, startPoint y: 151, endPoint x: 406, endPoint y: 154, distance: 101.8
click at [406, 154] on p "TECLADO QUE LLEVE LA LETRAA Ñ" at bounding box center [632, 152] width 548 height 13
drag, startPoint x: 406, startPoint y: 154, endPoint x: 490, endPoint y: 142, distance: 84.6
click at [490, 142] on p "TECLADO PARA PORTATIL HP" at bounding box center [428, 137] width 140 height 13
drag, startPoint x: 503, startPoint y: 136, endPoint x: 361, endPoint y: 140, distance: 142.2
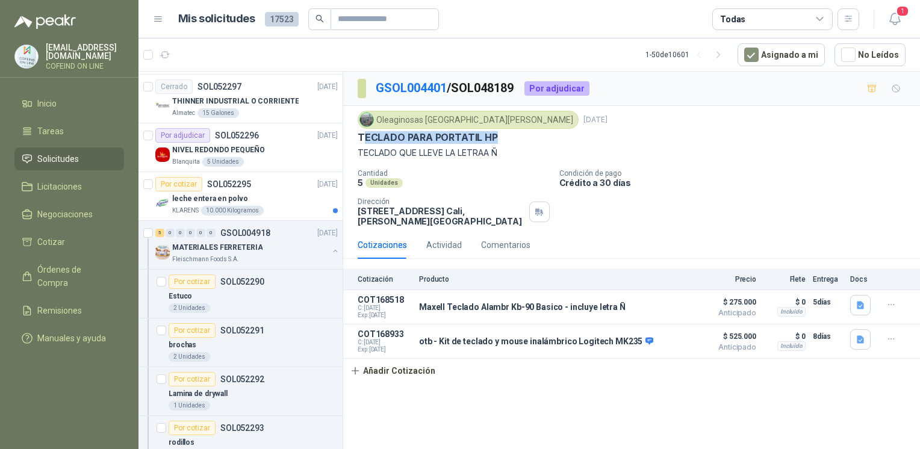
click at [361, 140] on div "TECLADO PARA PORTATIL HP" at bounding box center [632, 137] width 548 height 13
click at [359, 140] on p "TECLADO PARA PORTATIL HP" at bounding box center [428, 137] width 140 height 13
drag, startPoint x: 356, startPoint y: 137, endPoint x: 507, endPoint y: 138, distance: 151.2
click at [507, 138] on div "Oleaginosas San [PERSON_NAME] [DATE] TECLADO PARA PORTATIL HP TECLADO QUE LLEVE…" at bounding box center [631, 168] width 577 height 125
copy p "TECLADO PARA PORTATIL HP"
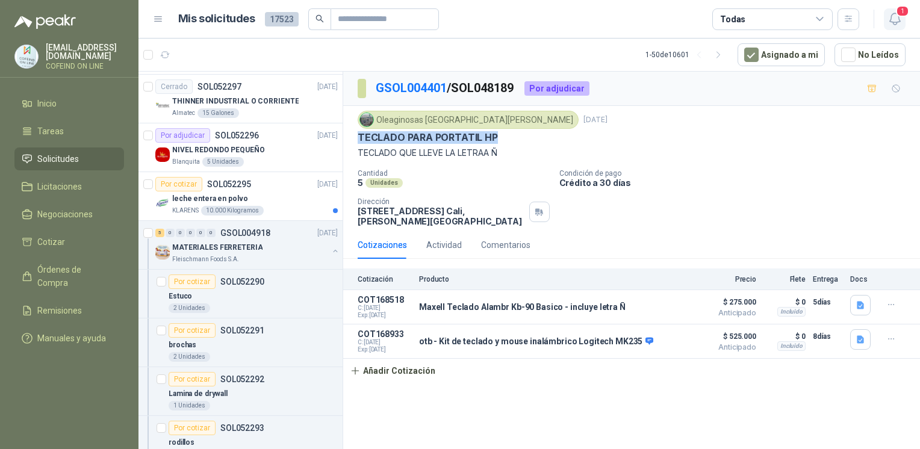
click at [894, 13] on icon "button" at bounding box center [894, 18] width 10 height 11
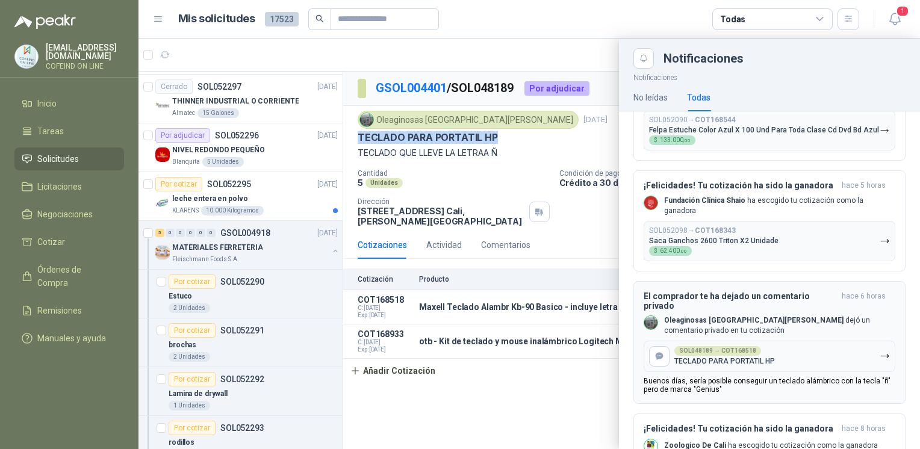
scroll to position [348, 0]
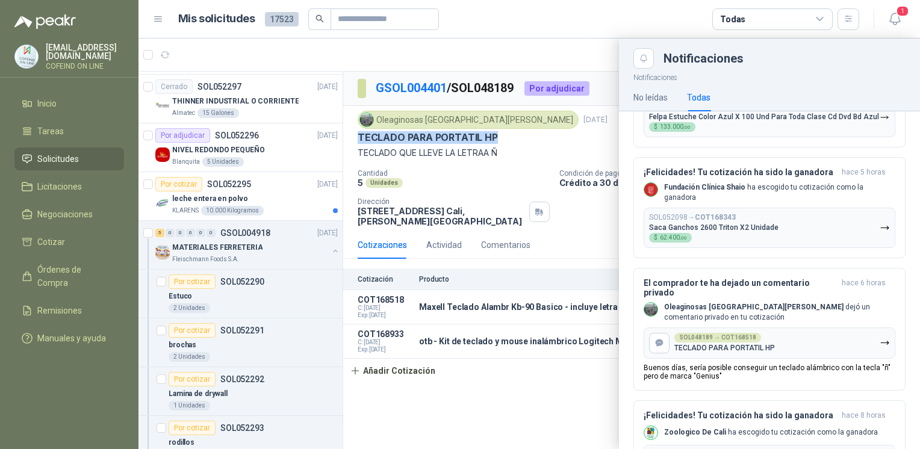
click at [405, 449] on html "[EMAIL_ADDRESS][DOMAIN_NAME] COFEIND ON LINE Inicio Tareas Solicitudes Licitaci…" at bounding box center [460, 224] width 920 height 449
click at [414, 406] on div at bounding box center [530, 244] width 782 height 411
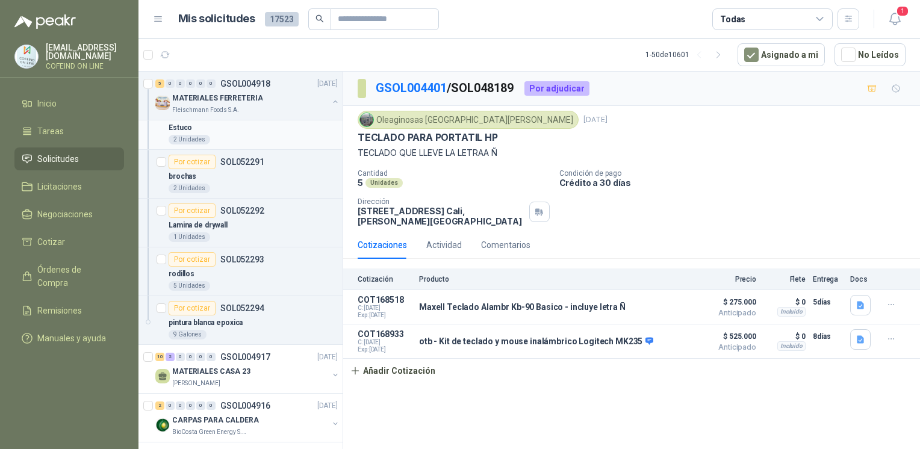
scroll to position [628, 0]
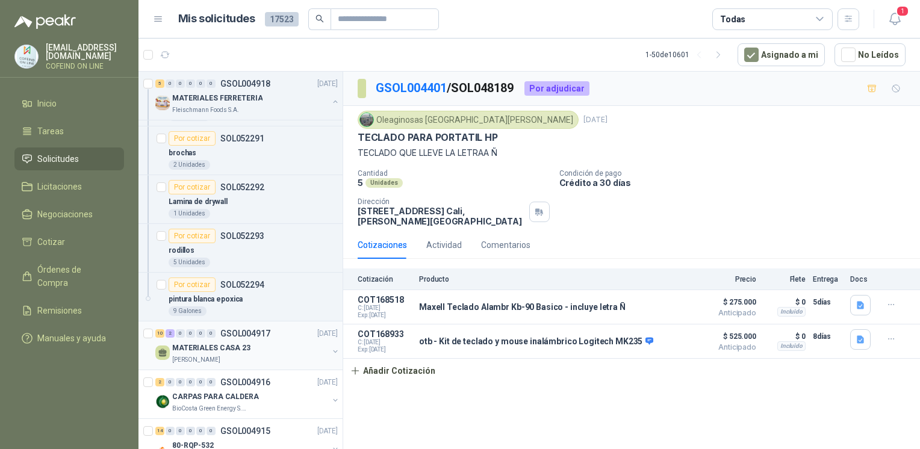
click at [270, 343] on div "MATERIALES CASA 23" at bounding box center [250, 348] width 156 height 14
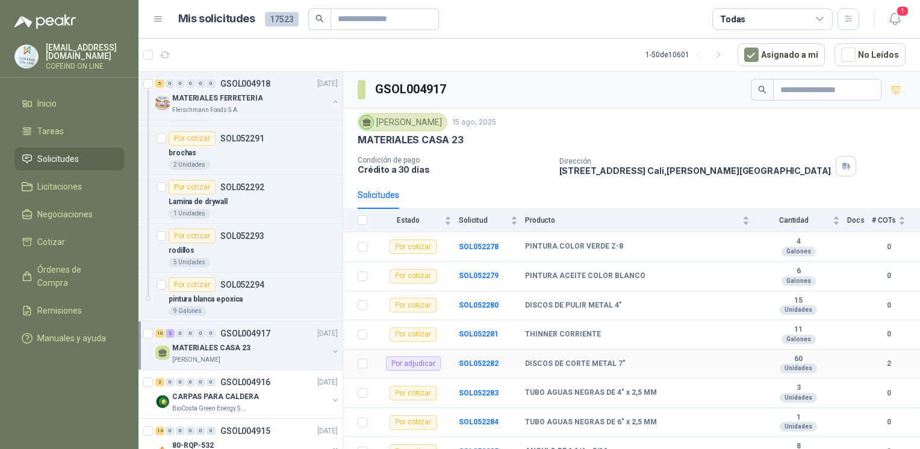
scroll to position [129, 0]
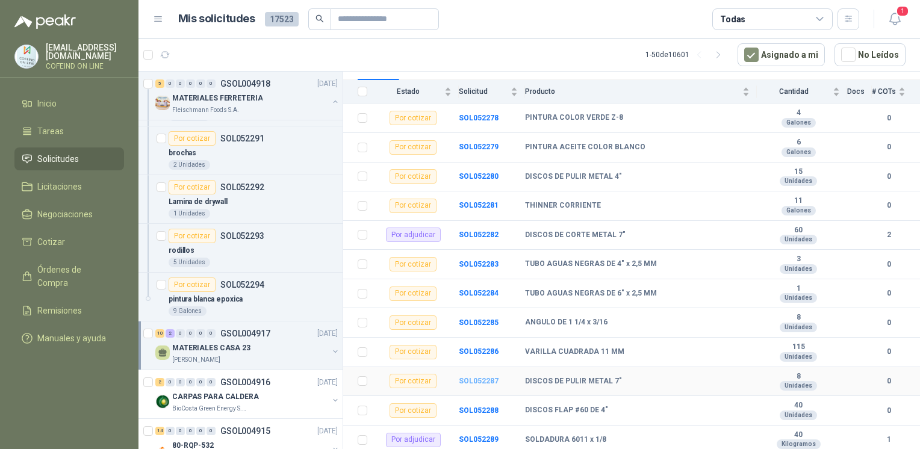
click at [471, 379] on b "SOL052287" at bounding box center [479, 381] width 40 height 8
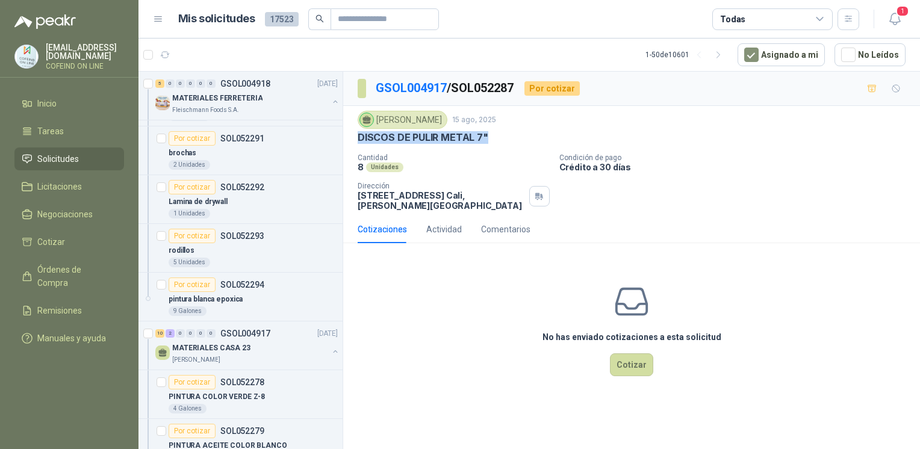
drag, startPoint x: 493, startPoint y: 135, endPoint x: 357, endPoint y: 137, distance: 136.1
click at [357, 137] on div "[PERSON_NAME] [DATE] DISCOS DE PULIR METAL 7" Cantidad 8 Unidades Condición de …" at bounding box center [631, 161] width 577 height 110
copy p "DISCOS DE PULIR METAL 7""
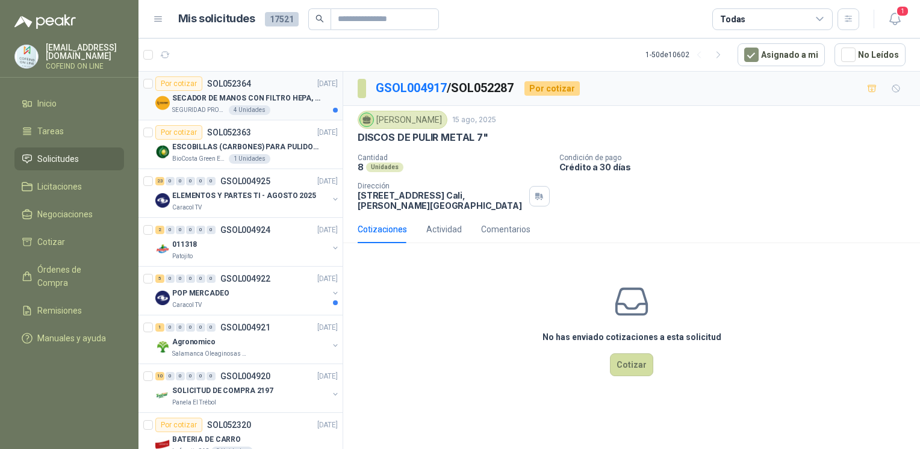
click at [299, 93] on p "SECADOR DE MANOS CON FILTRO HEPA, SECADO RAPIDO" at bounding box center [247, 98] width 150 height 11
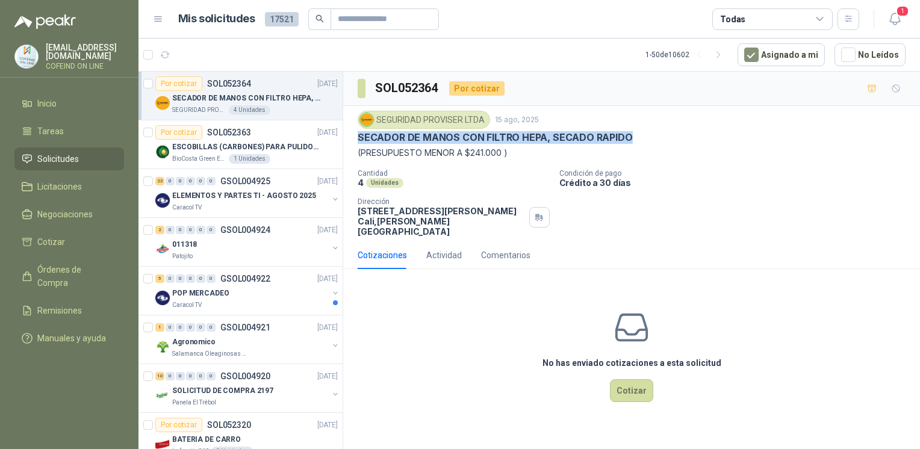
drag, startPoint x: 631, startPoint y: 140, endPoint x: 355, endPoint y: 134, distance: 275.9
click at [355, 134] on div "SEGURIDAD PROVISER LTDA 15 ago, 2025 SECADOR DE MANOS CON FILTRO HEPA, SECADO R…" at bounding box center [631, 173] width 577 height 135
click at [541, 178] on div "4 Unidades" at bounding box center [454, 183] width 192 height 10
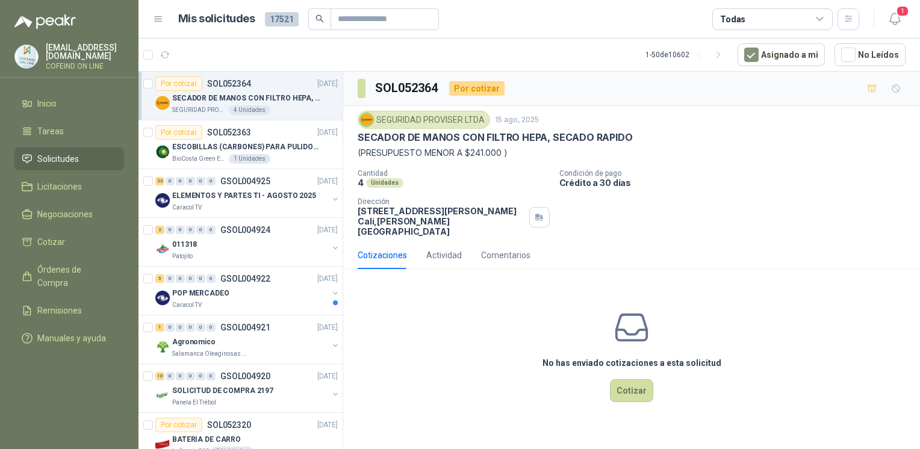
click at [523, 147] on p "(PRESUPUESTO MENOR A $241.000 )" at bounding box center [632, 152] width 548 height 13
drag, startPoint x: 353, startPoint y: 137, endPoint x: 542, endPoint y: 136, distance: 189.1
click at [542, 136] on div "SEGURIDAD PROVISER LTDA 15 ago, 2025 SECADOR DE MANOS CON FILTRO HEPA, SECADO R…" at bounding box center [631, 173] width 577 height 135
copy p "SECADOR DE MANOS CON FILTRO HEPA"
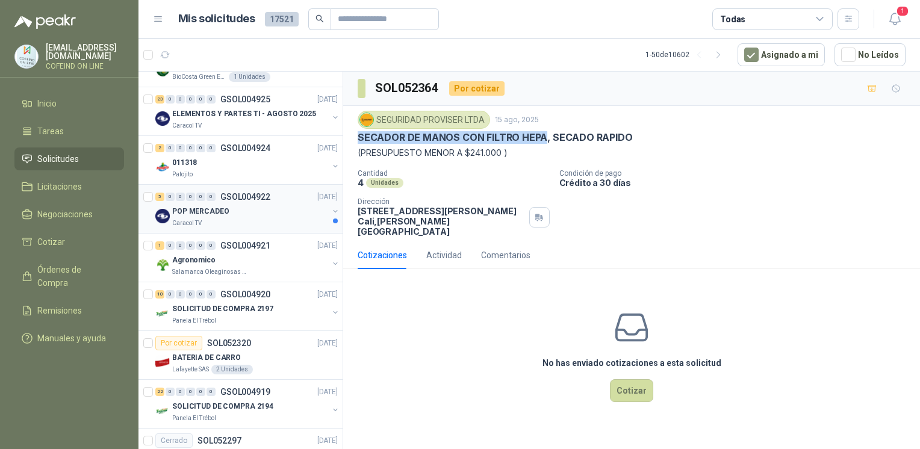
scroll to position [86, 0]
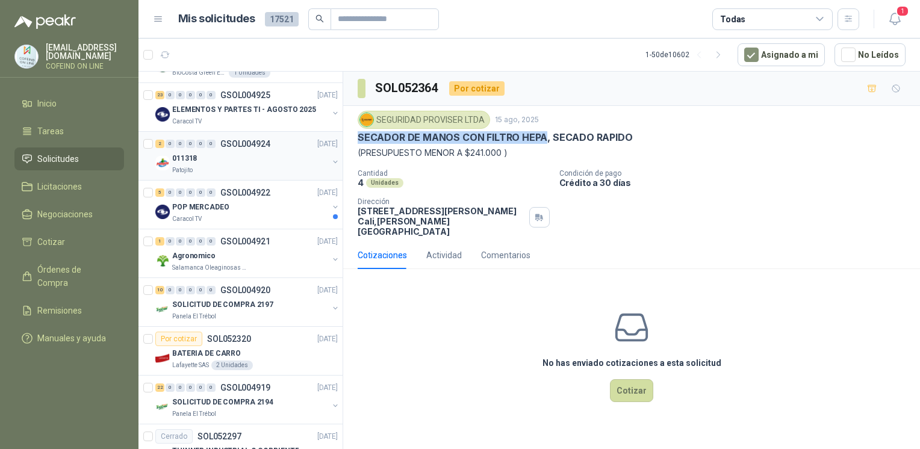
click at [205, 170] on div "Patojito" at bounding box center [250, 171] width 156 height 10
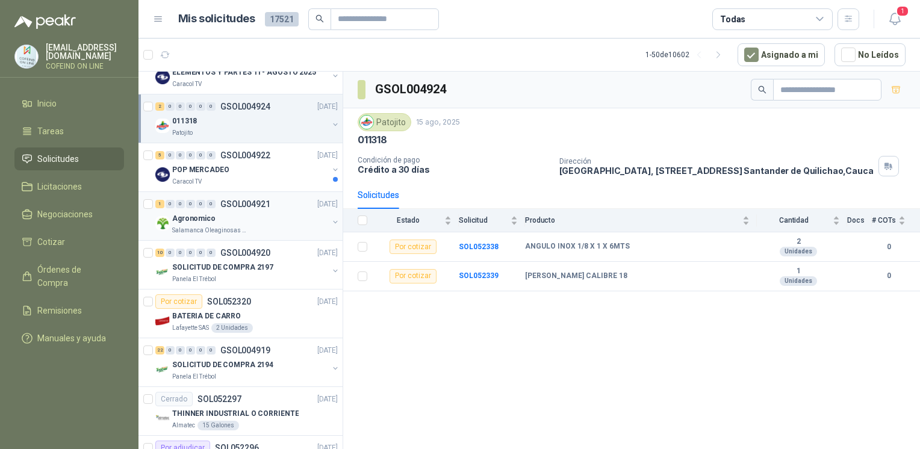
scroll to position [139, 0]
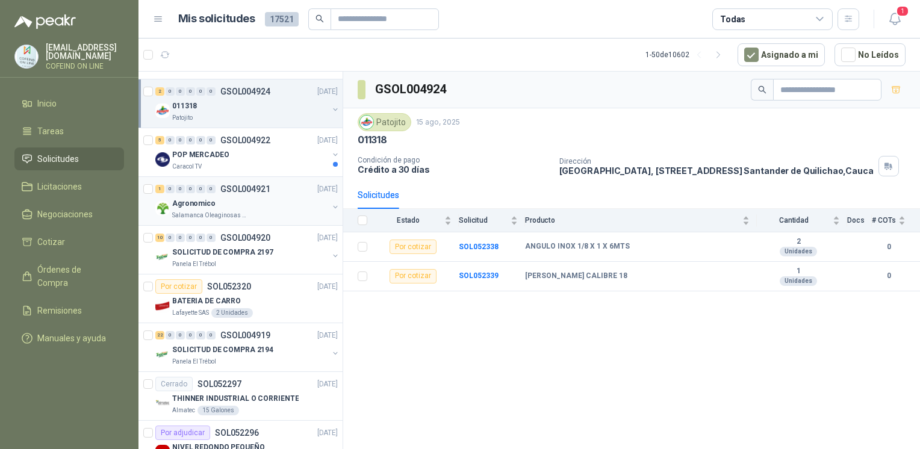
click at [204, 193] on div "1 0 0 0 0 0 GSOL004921 15/08/25" at bounding box center [247, 189] width 185 height 14
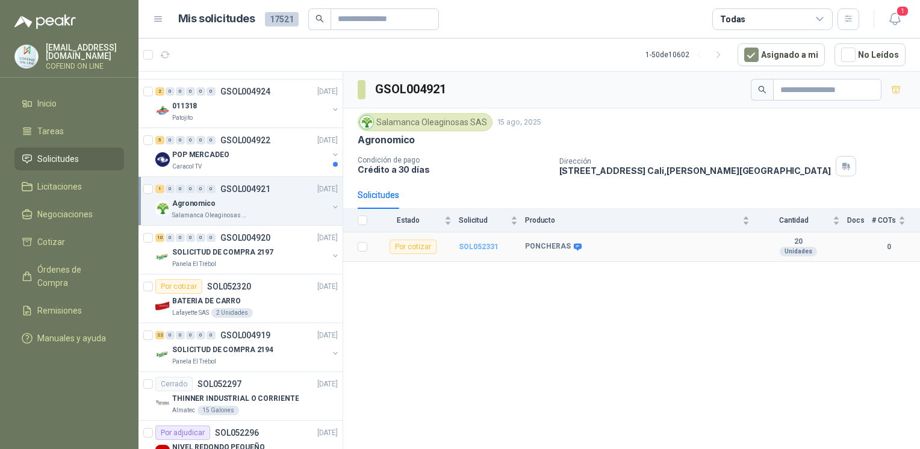
click at [467, 249] on b "SOL052331" at bounding box center [479, 247] width 40 height 8
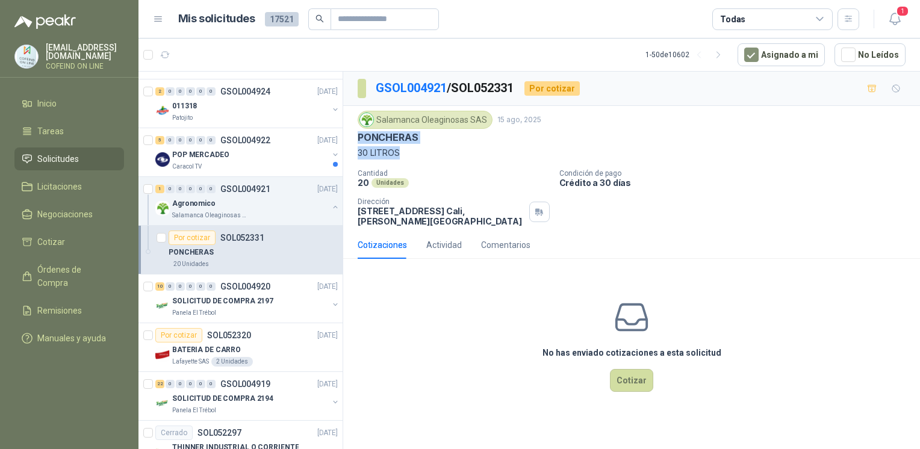
drag, startPoint x: 387, startPoint y: 139, endPoint x: 354, endPoint y: 135, distance: 33.3
click at [354, 135] on div "Salamanca Oleaginosas SAS [DATE] PONCHERAS 30 LITROS Cantidad 20 Unidades Condi…" at bounding box center [631, 168] width 577 height 125
copy div "PONCHERAS 30 LITROS"
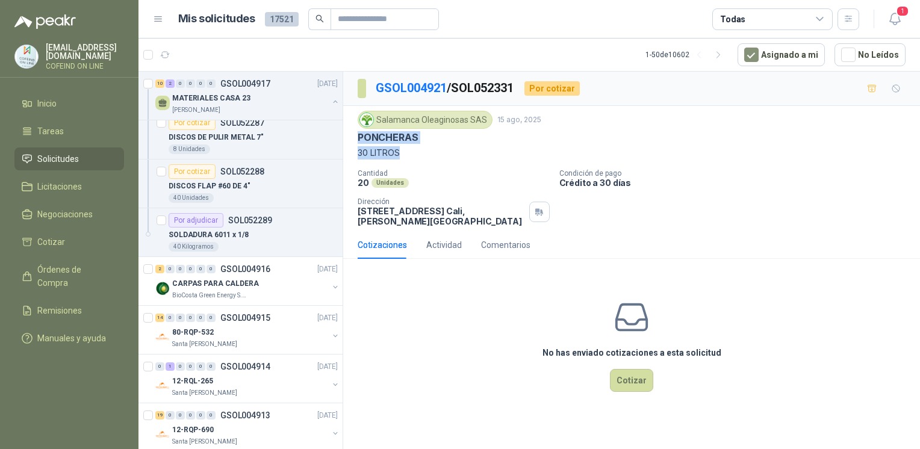
scroll to position [1039, 0]
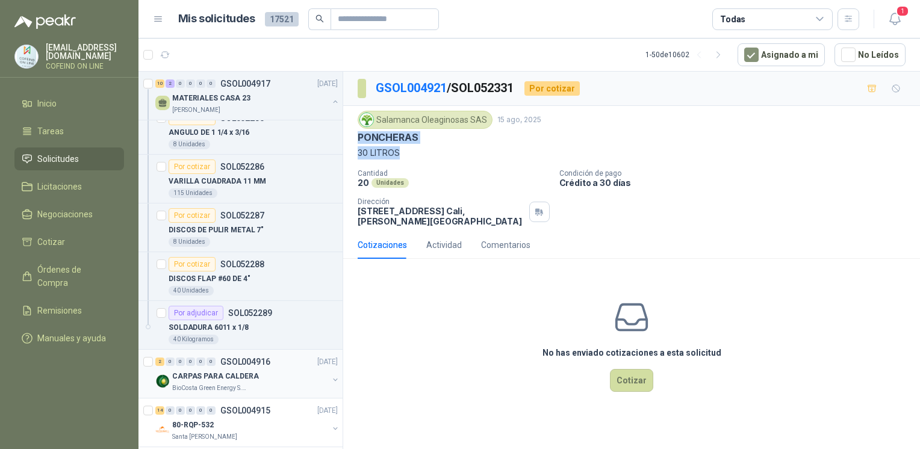
click at [236, 363] on div "2 0 0 0 0 0 GSOL004916 15/08/25" at bounding box center [247, 362] width 185 height 14
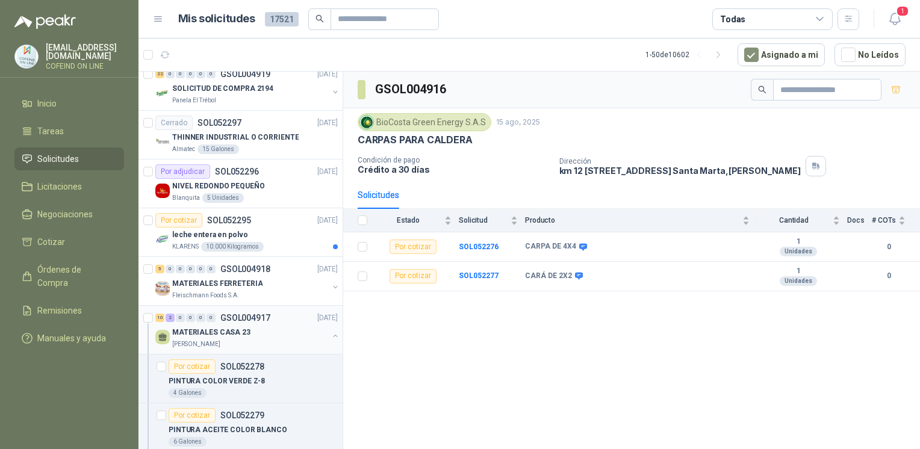
scroll to position [448, 0]
click at [331, 334] on button "button" at bounding box center [336, 337] width 10 height 10
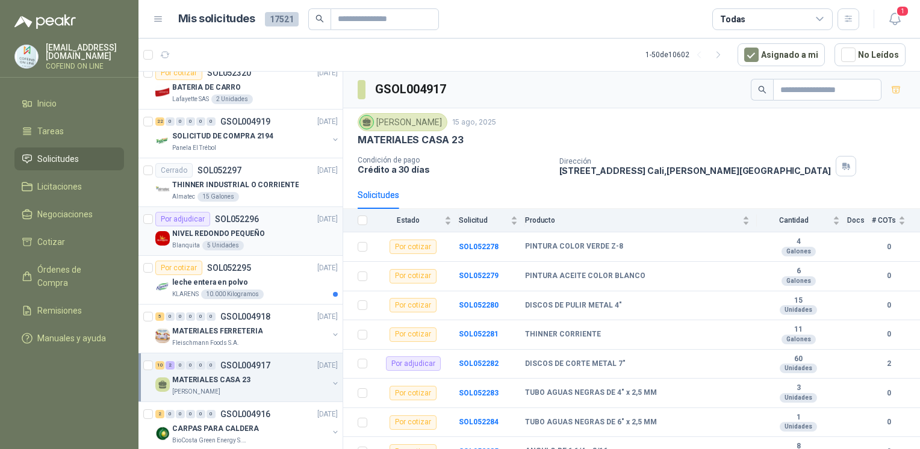
scroll to position [410, 0]
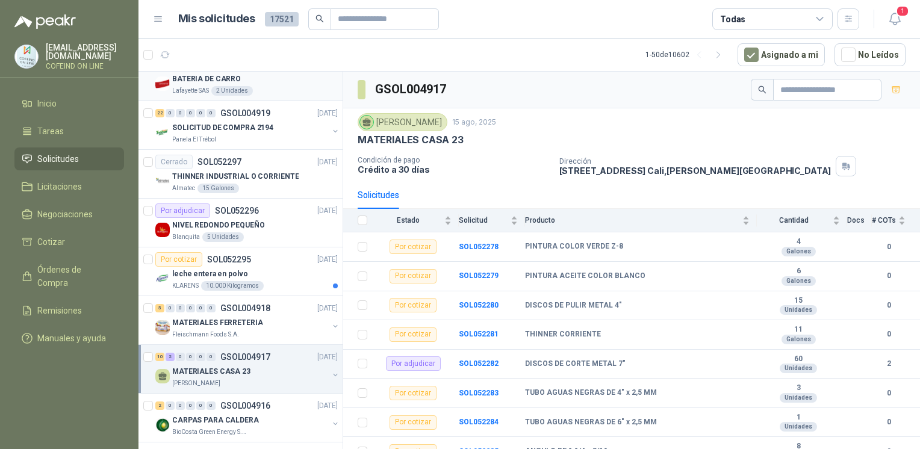
click at [180, 73] on p "BATERIA DE CARRO" at bounding box center [206, 78] width 69 height 11
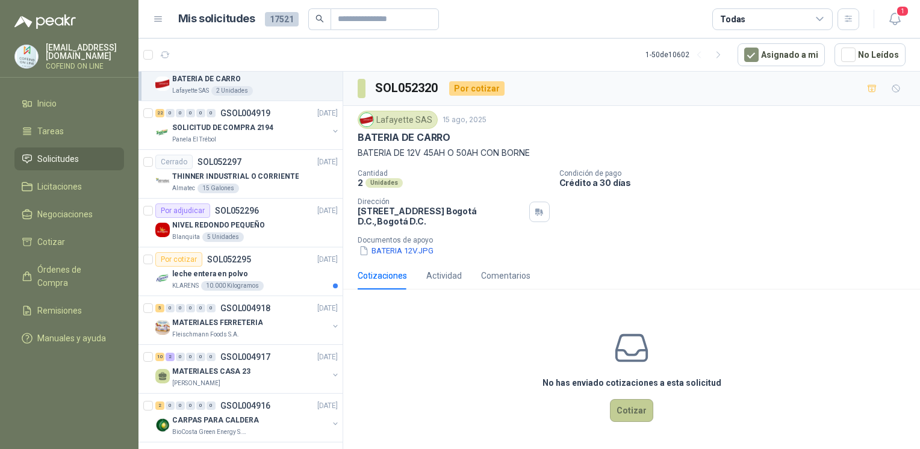
click at [615, 410] on button "Cotizar" at bounding box center [631, 410] width 43 height 23
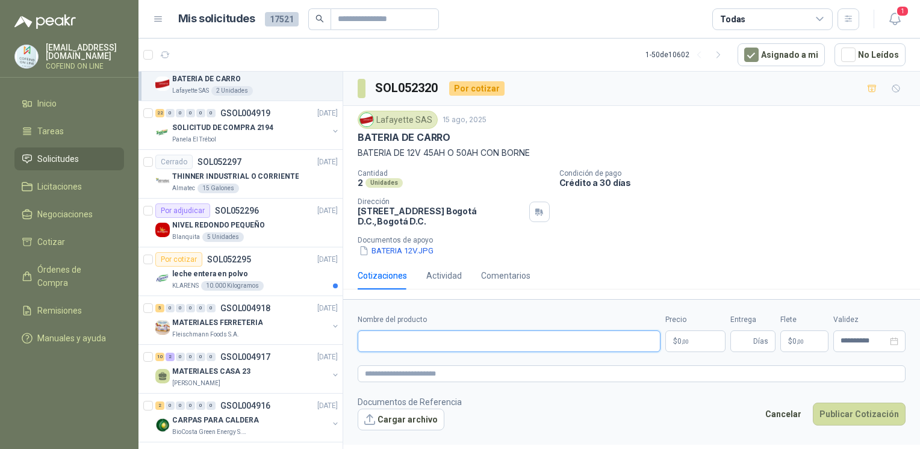
click at [532, 348] on input "Nombre del producto" at bounding box center [509, 342] width 303 height 22
paste input "**********"
type input "**********"
click at [395, 249] on button "BATERIA 12V.JPG" at bounding box center [396, 250] width 77 height 13
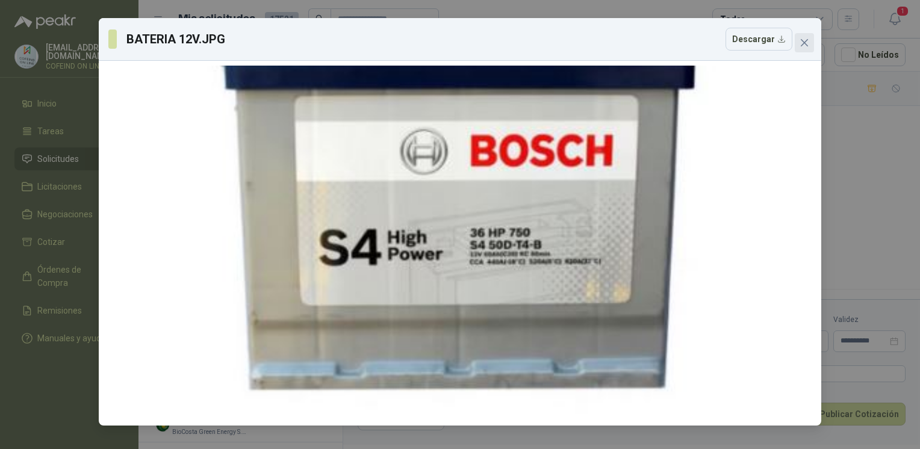
click at [807, 42] on icon "close" at bounding box center [805, 43] width 10 height 10
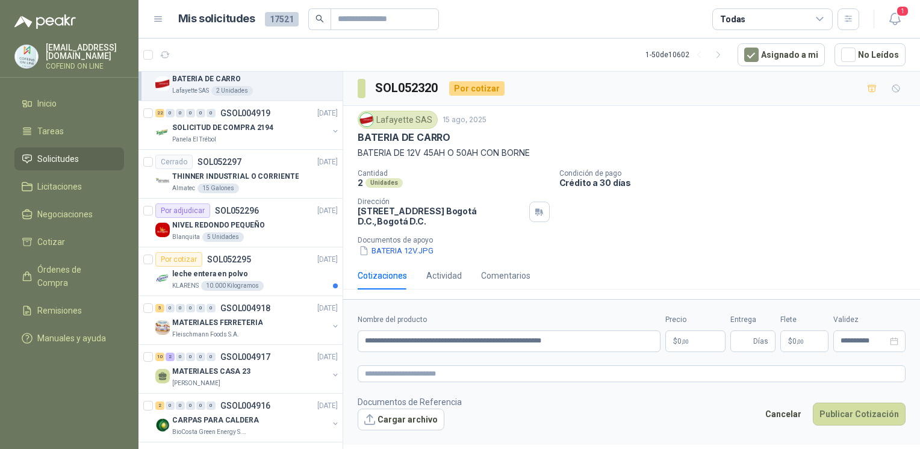
click at [410, 257] on div "Lafayette SAS 15 ago, 2025 BATERIA DE CARRO BATERIA DE 12V 45AH O 50AH CON BORN…" at bounding box center [631, 184] width 577 height 156
click at [407, 252] on button "BATERIA 12V.JPG" at bounding box center [396, 250] width 77 height 13
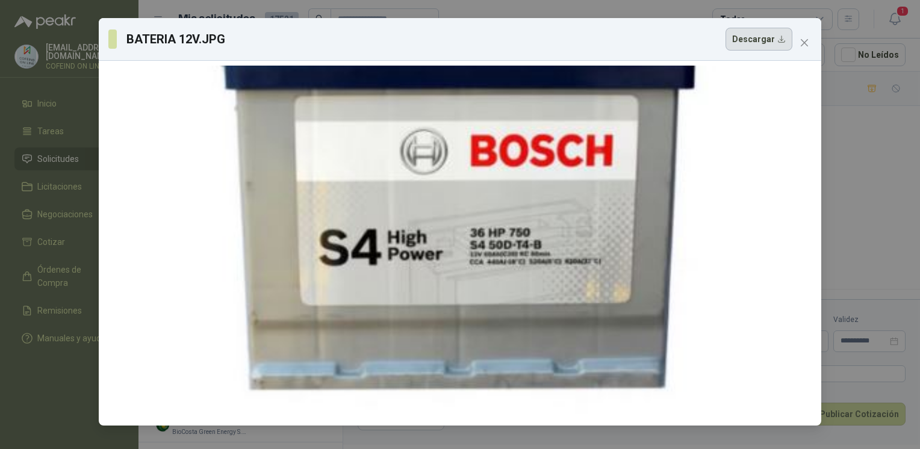
click at [756, 47] on button "Descargar" at bounding box center [759, 39] width 67 height 23
click at [875, 180] on div "BATERIA 12V.JPG Descargar" at bounding box center [460, 224] width 920 height 449
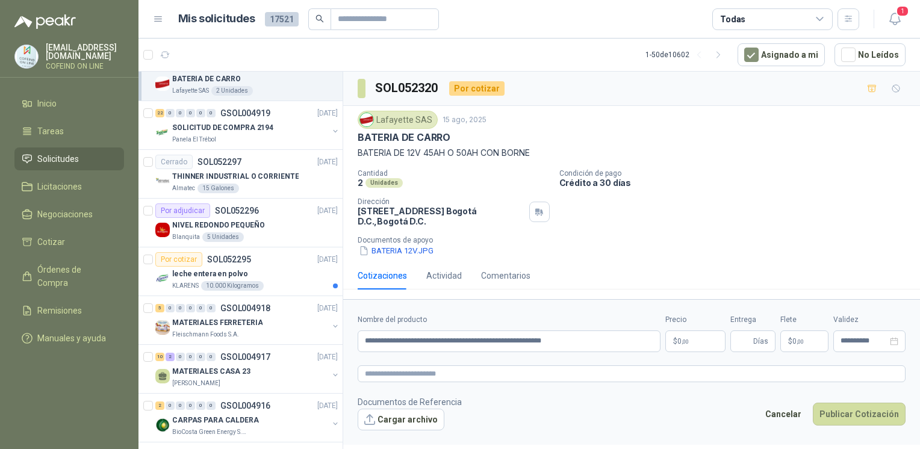
click at [391, 254] on button "BATERIA 12V.JPG" at bounding box center [396, 250] width 77 height 13
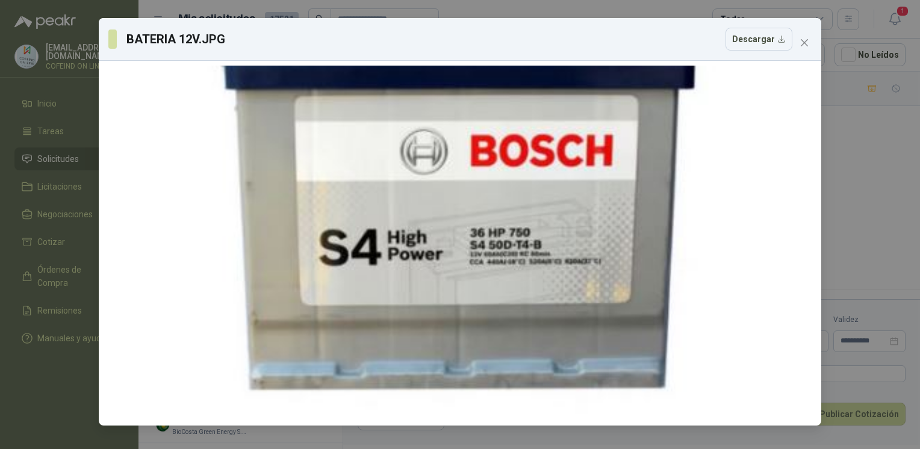
click at [852, 302] on div "BATERIA 12V.JPG Descargar" at bounding box center [460, 224] width 920 height 449
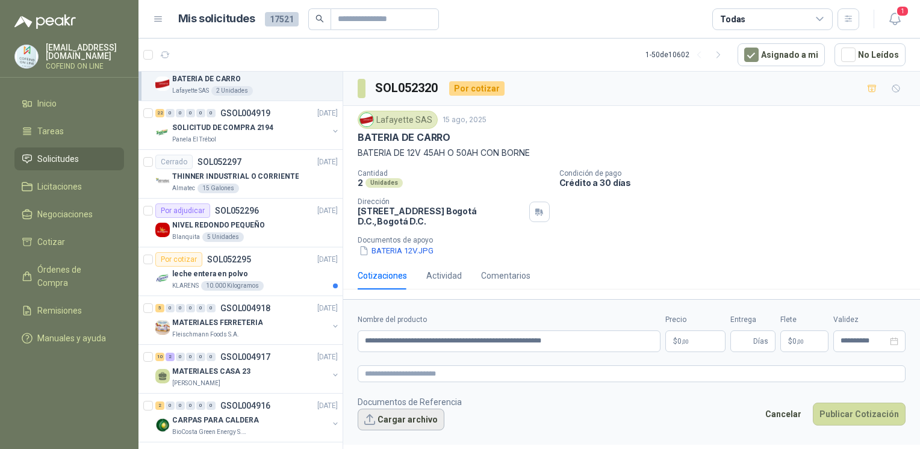
click at [381, 424] on button "Cargar archivo" at bounding box center [401, 420] width 87 height 22
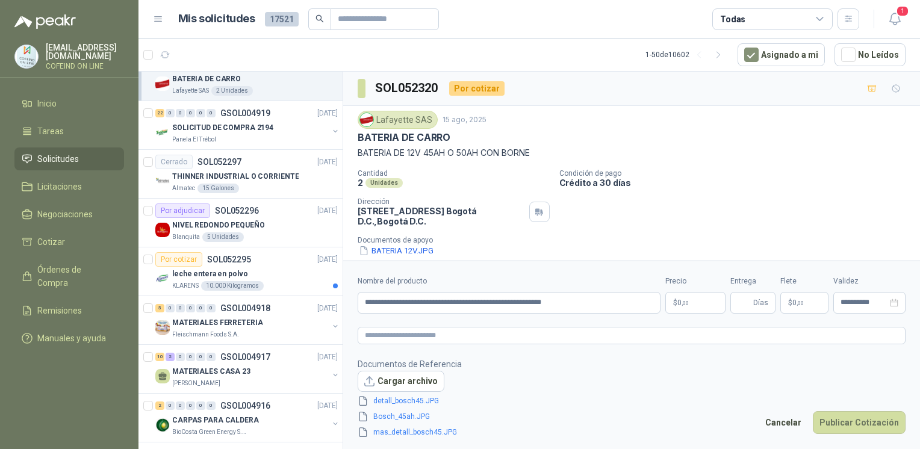
click at [691, 305] on body "osnaider564@gmail.com COFEIND ON LINE Inicio Tareas Solicitudes Licitaciones Ne…" at bounding box center [460, 224] width 920 height 449
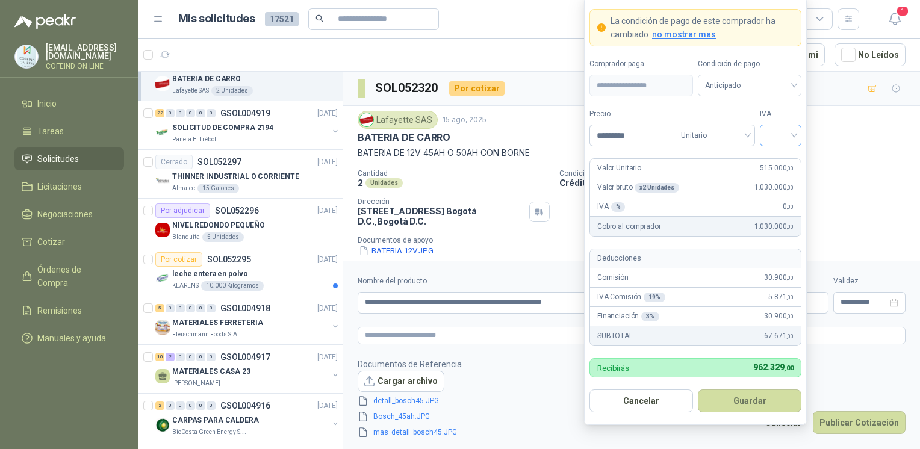
type input "*********"
click at [773, 137] on input "search" at bounding box center [780, 134] width 27 height 18
click at [780, 199] on div "0%" at bounding box center [781, 199] width 22 height 13
click at [738, 406] on button "Guardar" at bounding box center [750, 401] width 104 height 23
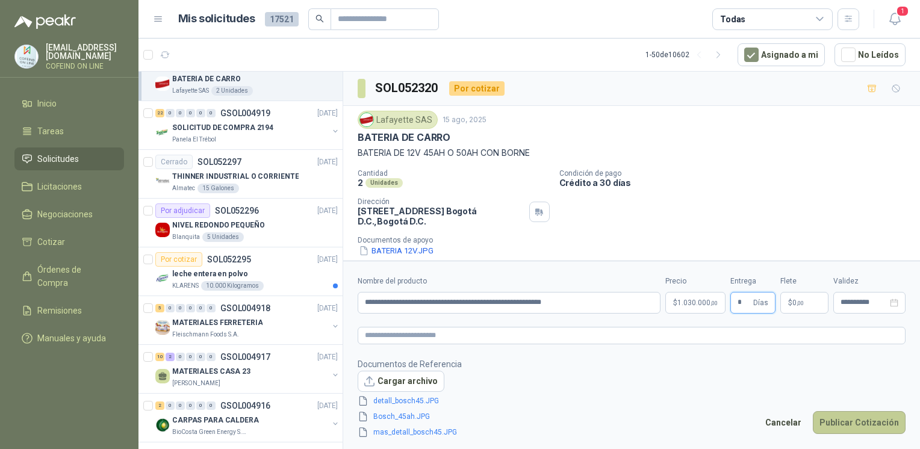
type input "*"
click at [854, 414] on button "Publicar Cotización" at bounding box center [859, 422] width 93 height 23
